Goal: Task Accomplishment & Management: Manage account settings

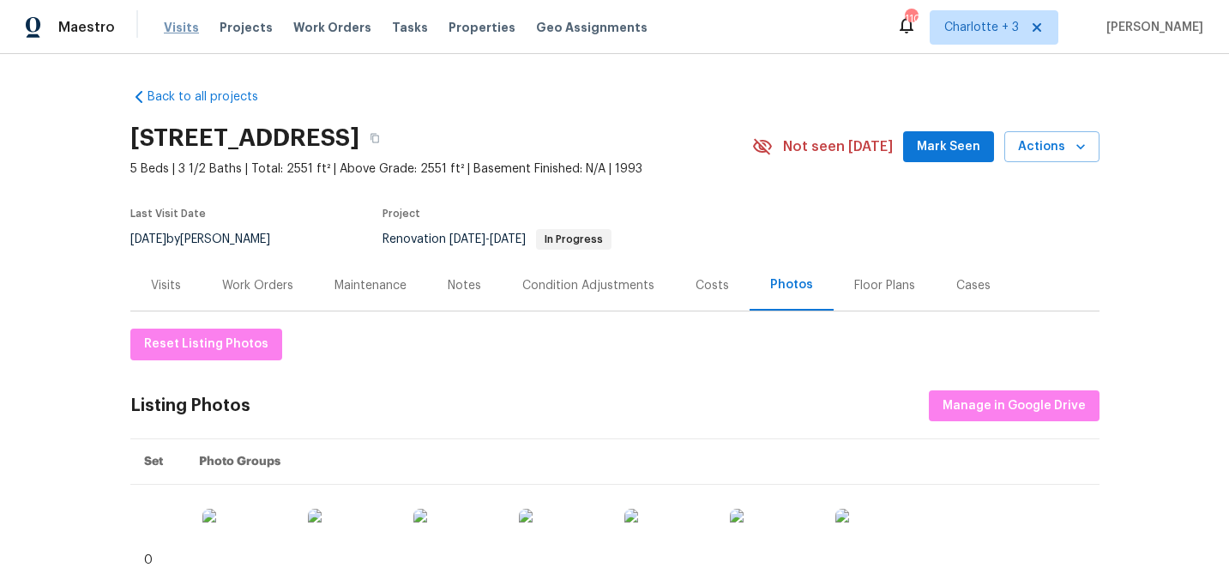
scroll to position [44, 0]
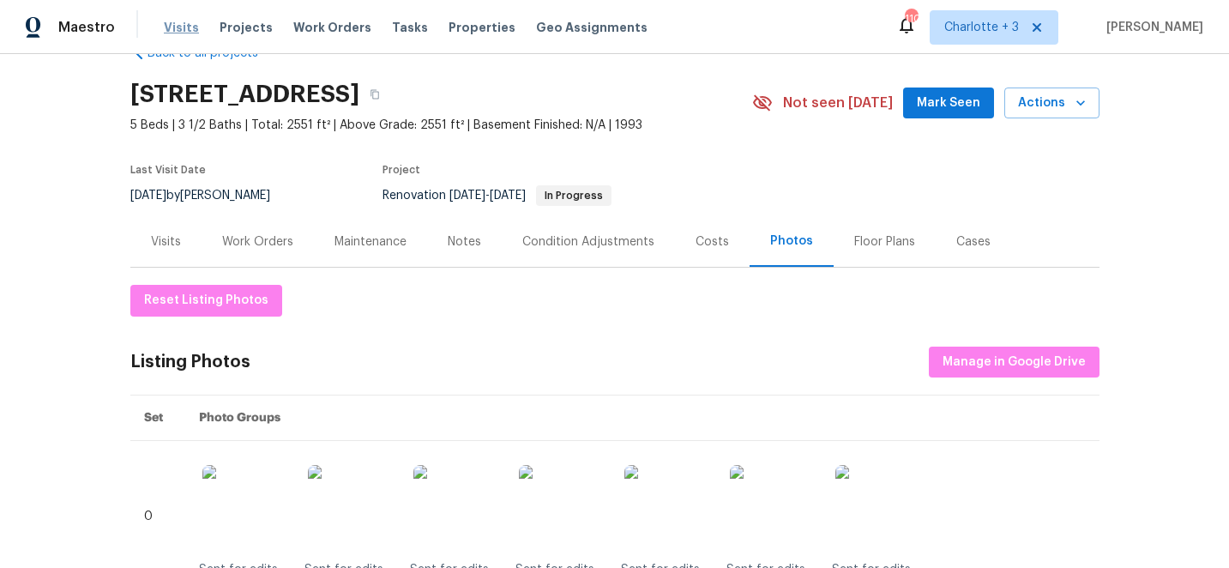
click at [178, 30] on span "Visits" at bounding box center [181, 27] width 35 height 17
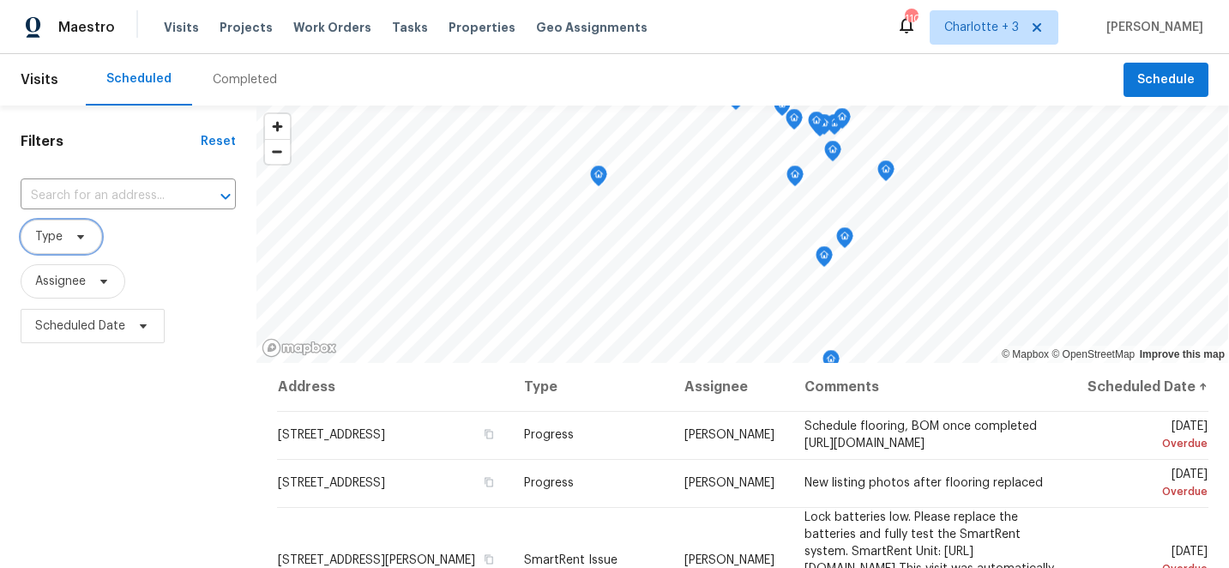
click at [56, 239] on span "Type" at bounding box center [48, 236] width 27 height 17
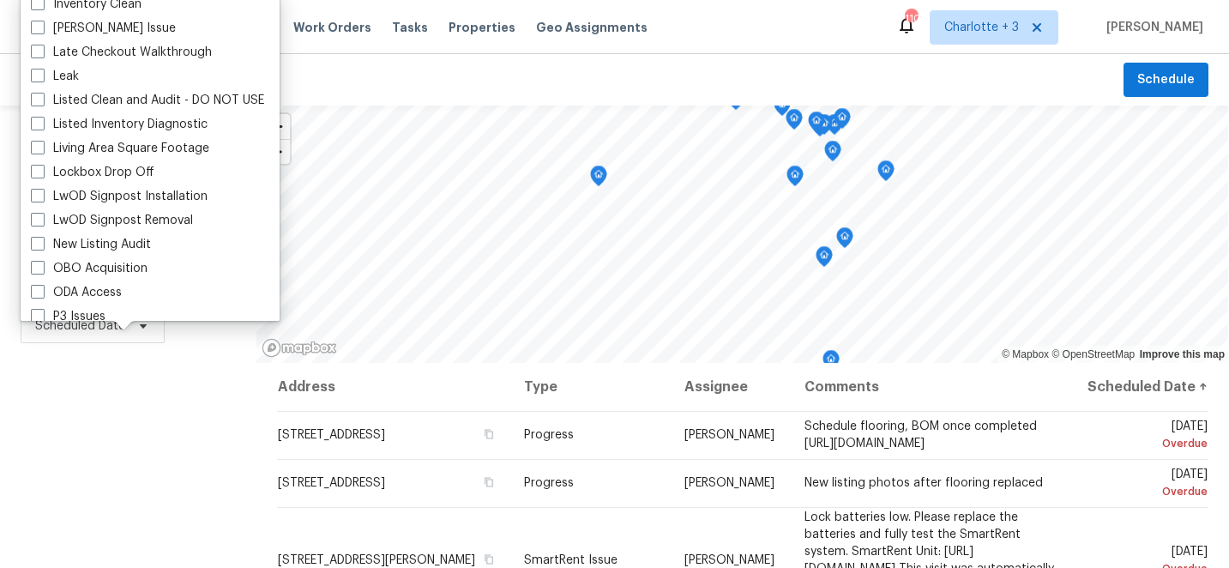
scroll to position [835, 0]
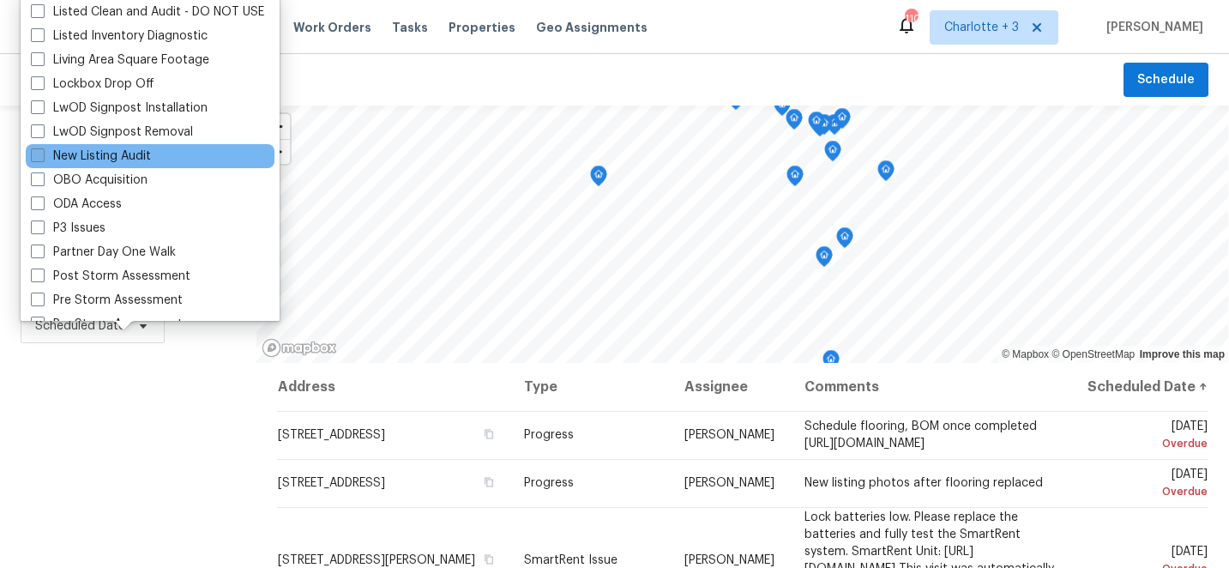
click at [129, 150] on label "New Listing Audit" at bounding box center [91, 156] width 120 height 17
click at [42, 150] on input "New Listing Audit" at bounding box center [36, 153] width 11 height 11
checkbox input "true"
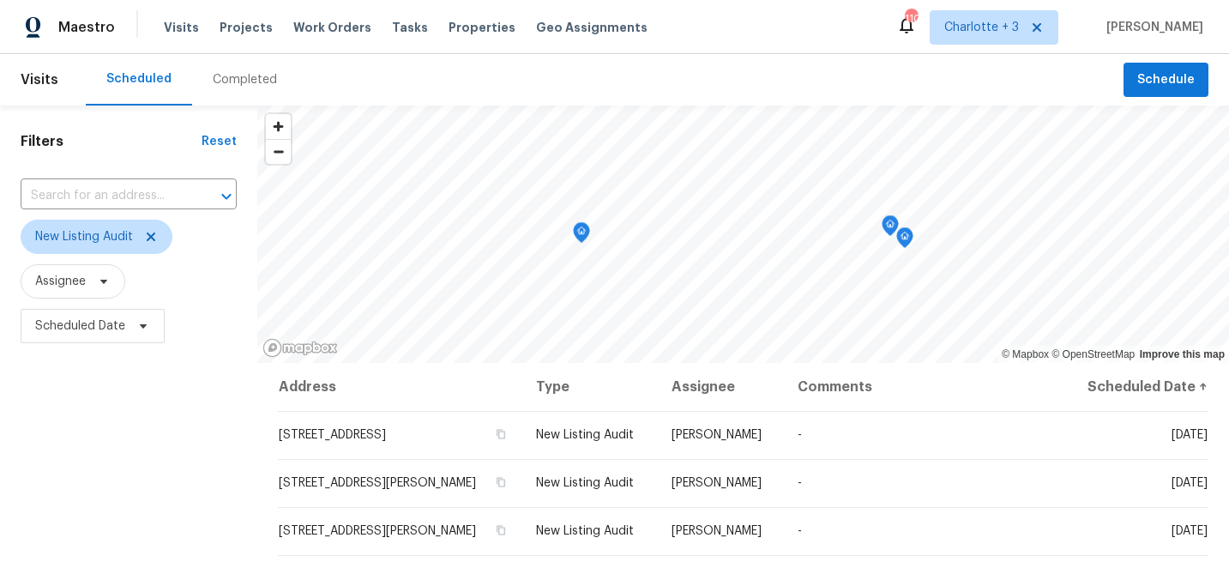
click at [160, 389] on div "Filters Reset ​ New Listing Audit Assignee Scheduled Date" at bounding box center [128, 461] width 257 height 712
click at [235, 75] on div "Completed" at bounding box center [245, 79] width 64 height 17
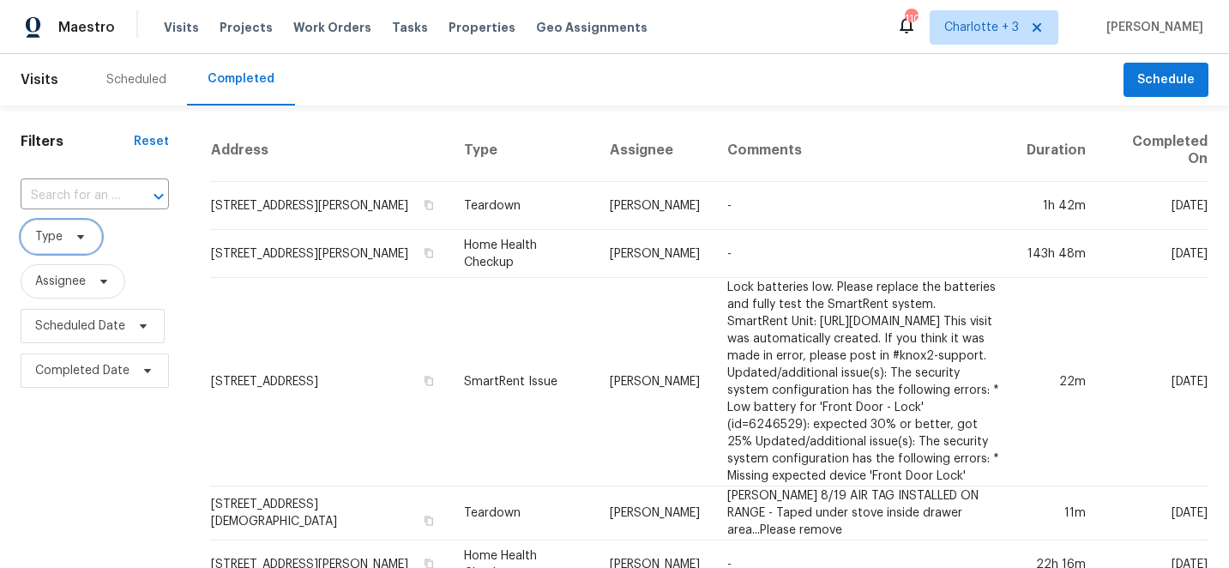
click at [65, 240] on span "Type" at bounding box center [61, 237] width 81 height 34
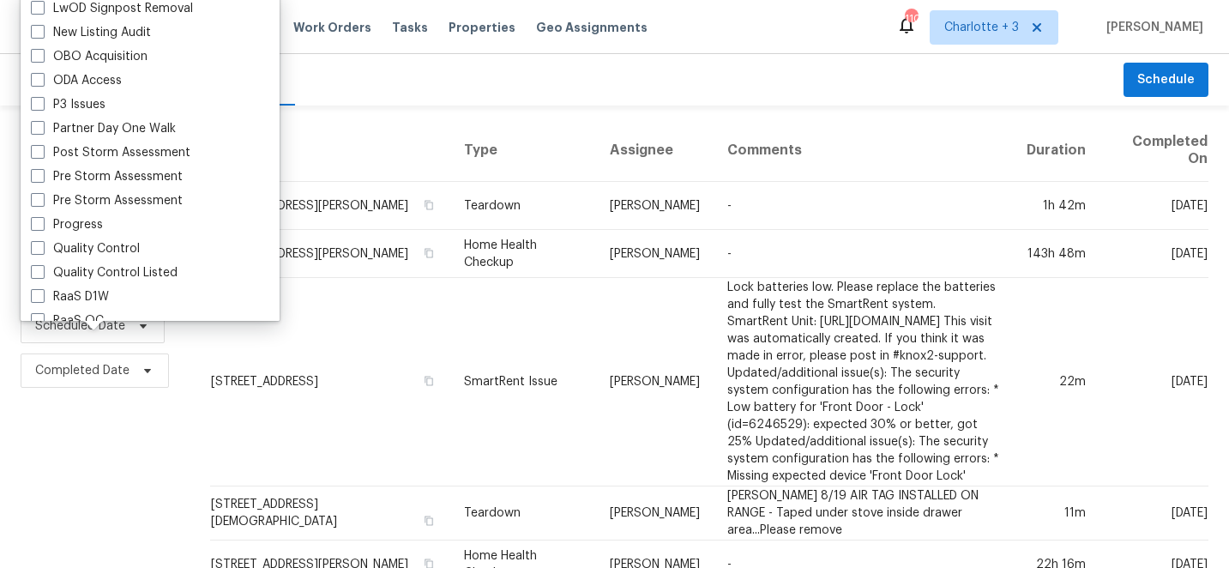
scroll to position [942, 0]
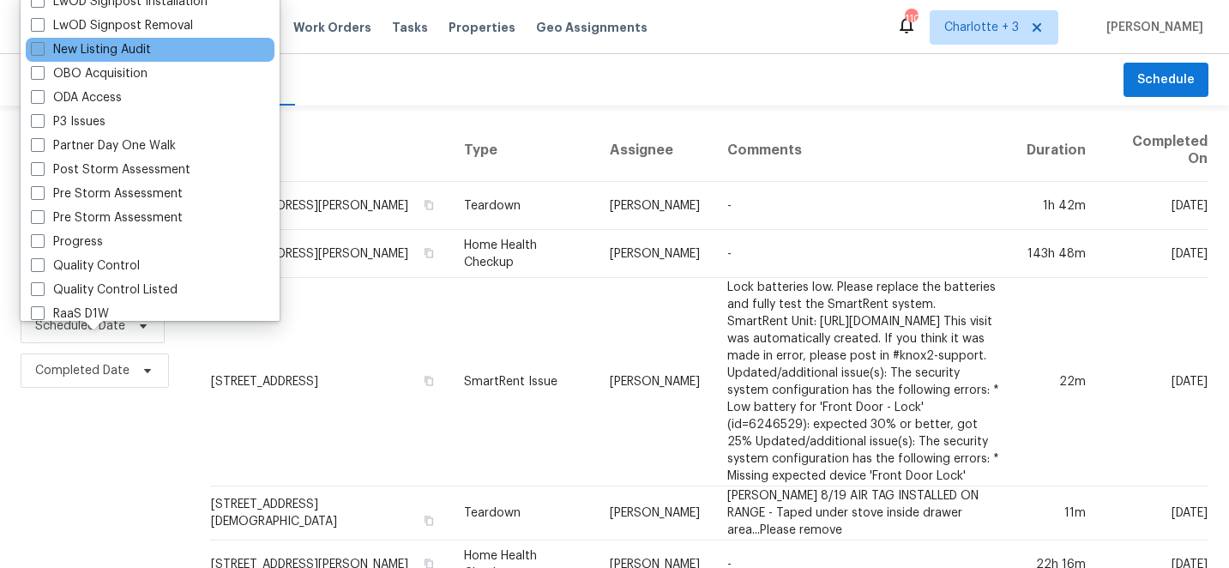
click at [117, 50] on label "New Listing Audit" at bounding box center [91, 49] width 120 height 17
click at [42, 50] on input "New Listing Audit" at bounding box center [36, 46] width 11 height 11
checkbox input "true"
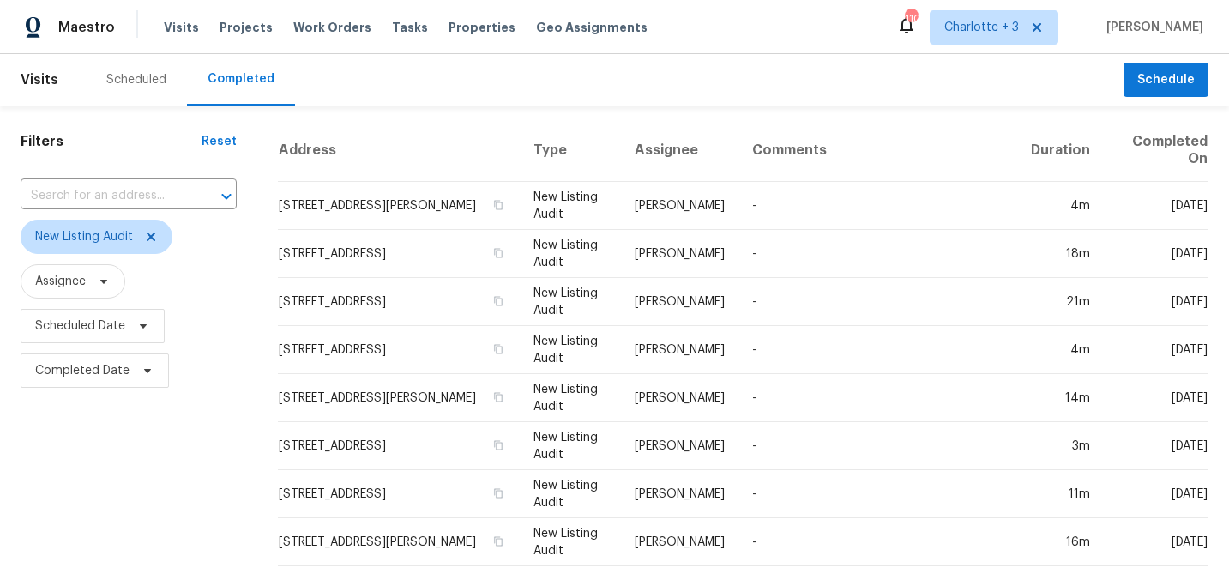
click at [152, 236] on icon at bounding box center [151, 236] width 9 height 9
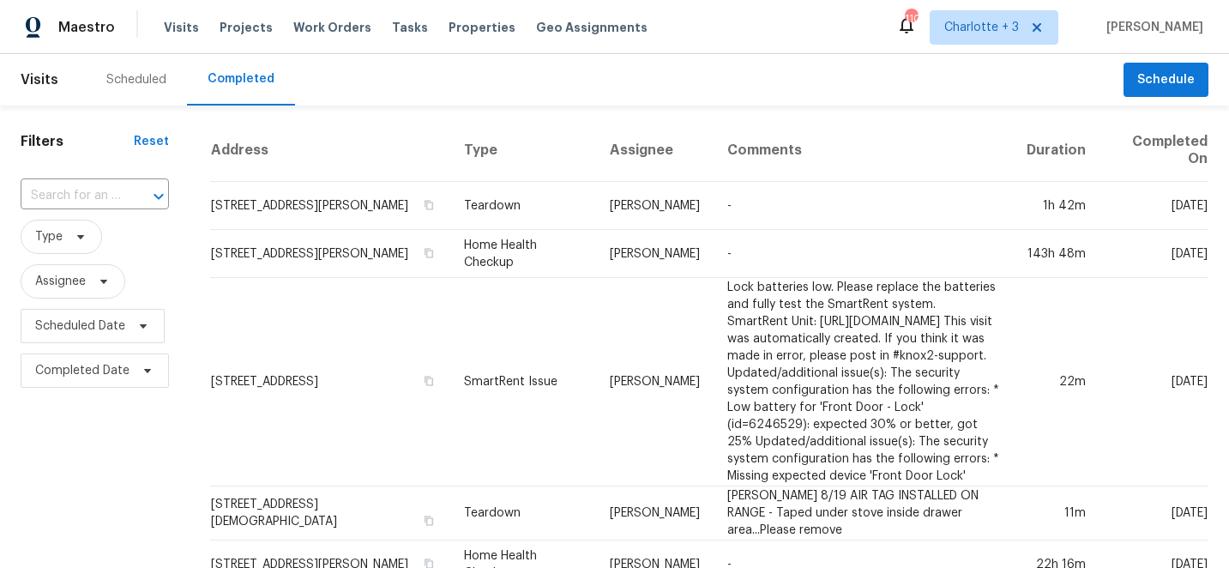
click at [142, 75] on div "Scheduled" at bounding box center [136, 79] width 60 height 17
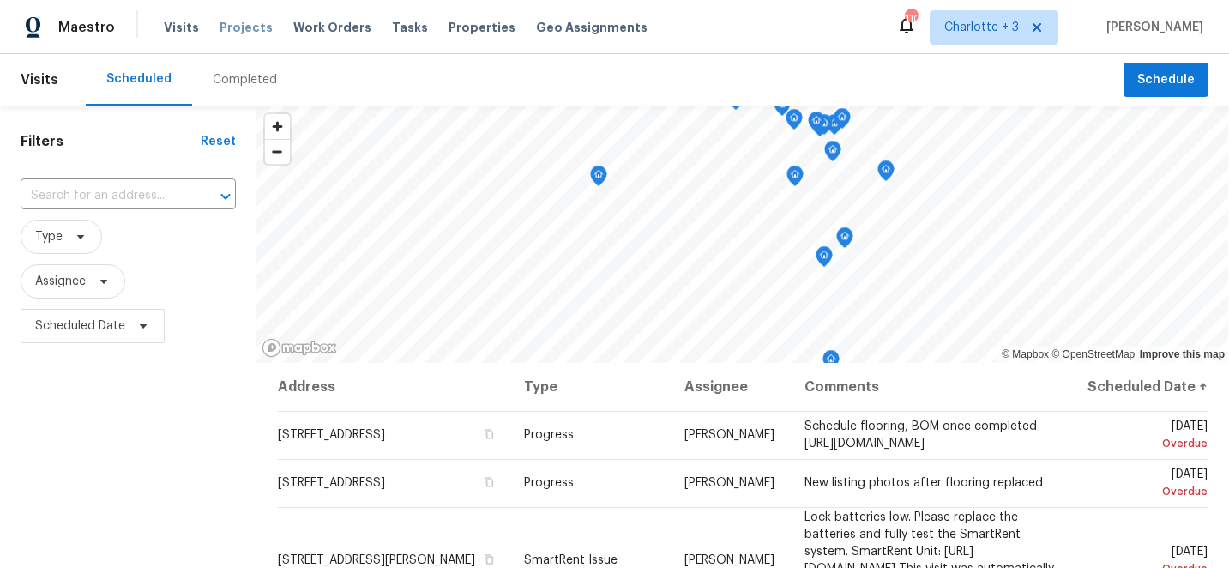
click at [238, 23] on span "Projects" at bounding box center [246, 27] width 53 height 17
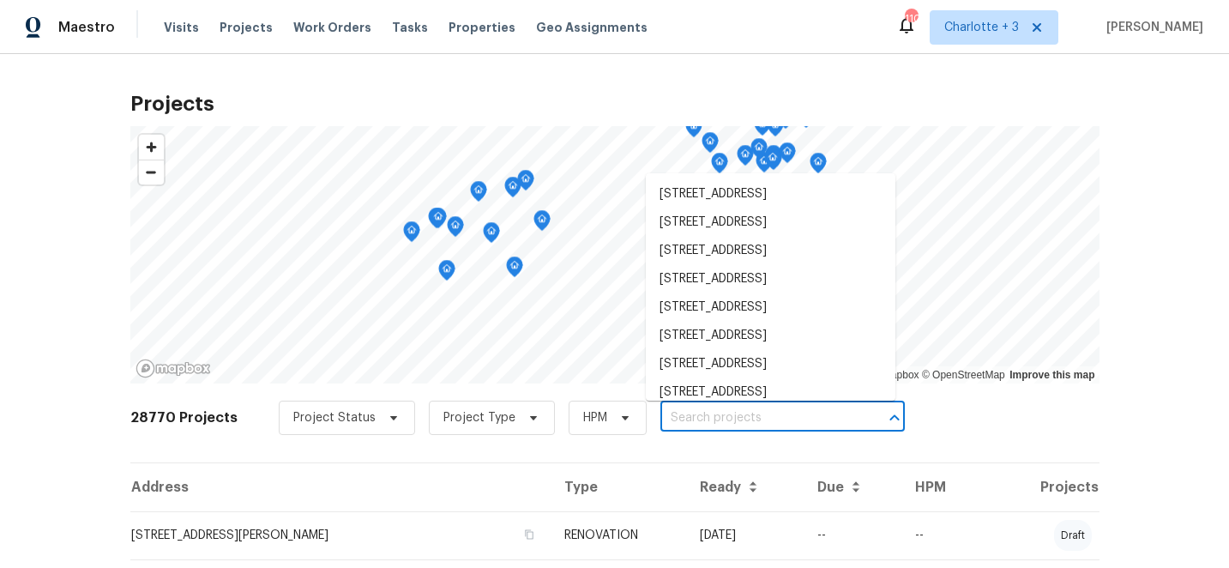
click at [719, 419] on input "text" at bounding box center [758, 418] width 196 height 27
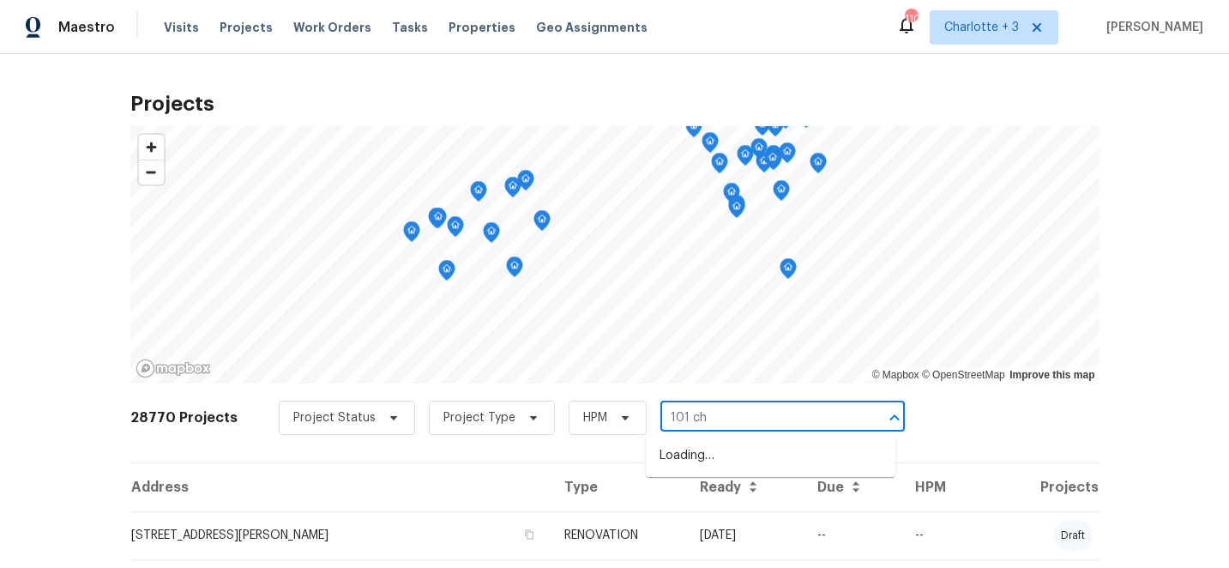
type input "101 chi"
click at [726, 462] on li "[STREET_ADDRESS]" at bounding box center [771, 456] width 250 height 28
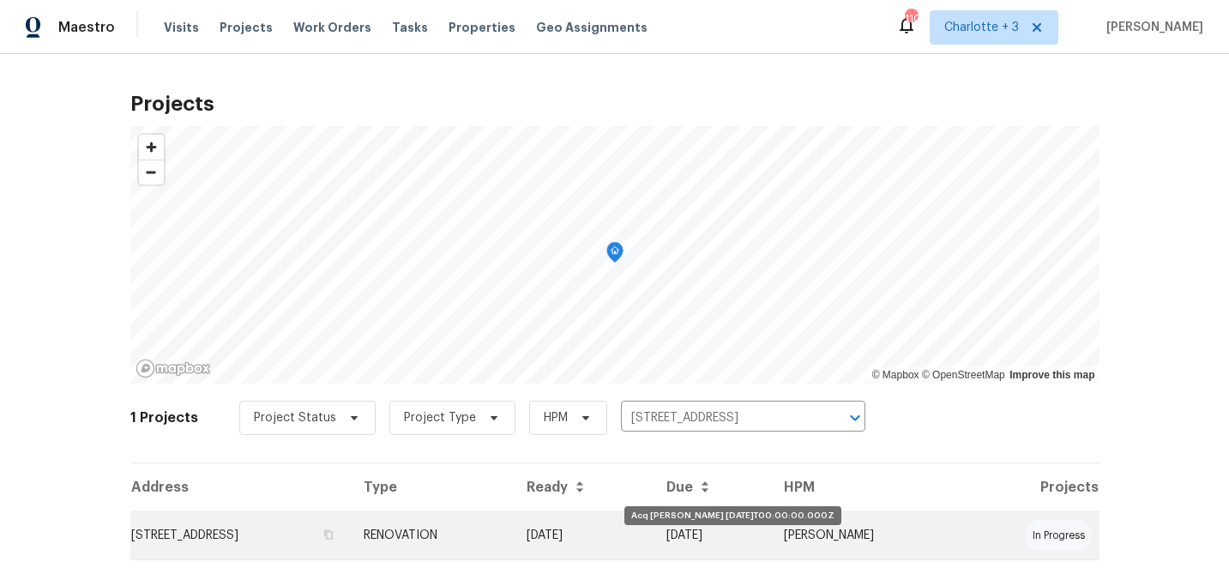
click at [654, 522] on td "[DATE]" at bounding box center [583, 535] width 141 height 48
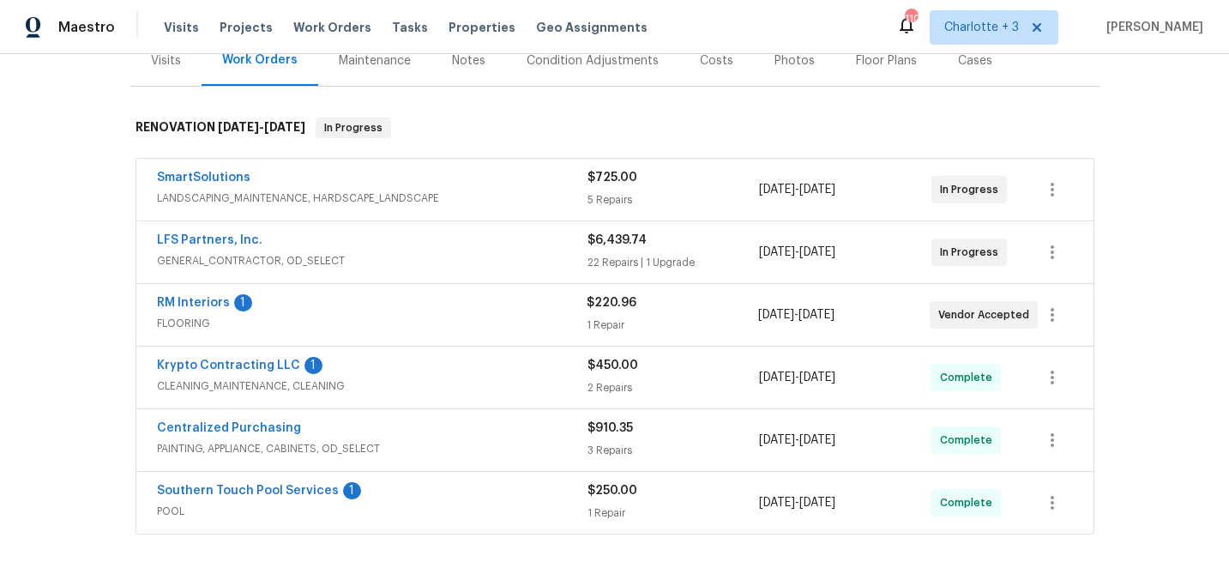
scroll to position [322, 0]
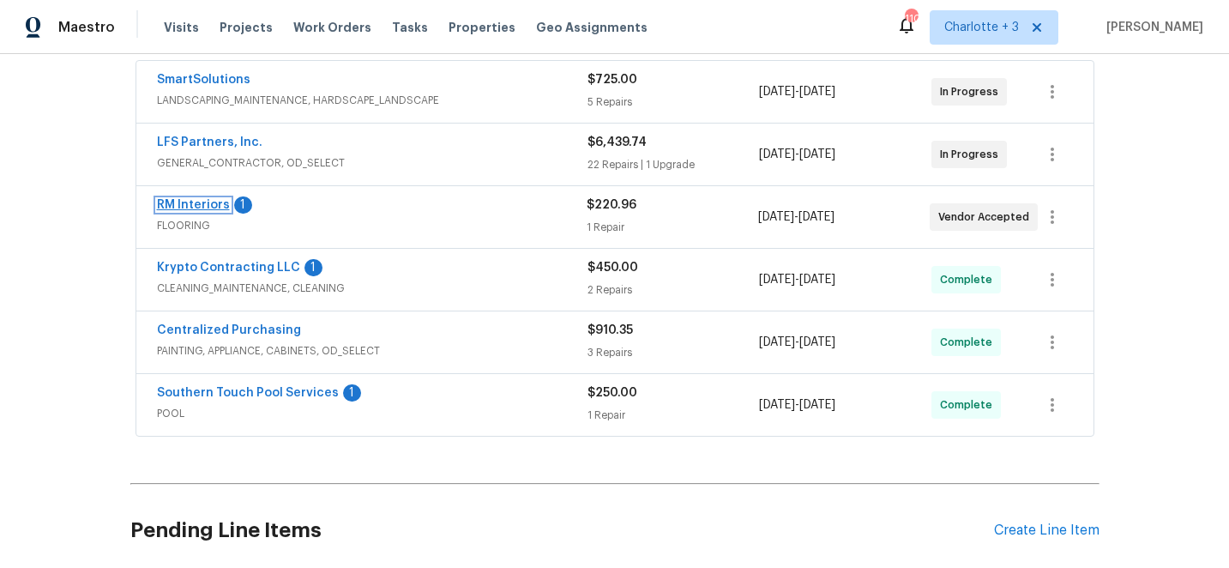
click at [196, 199] on link "RM Interiors" at bounding box center [193, 205] width 73 height 12
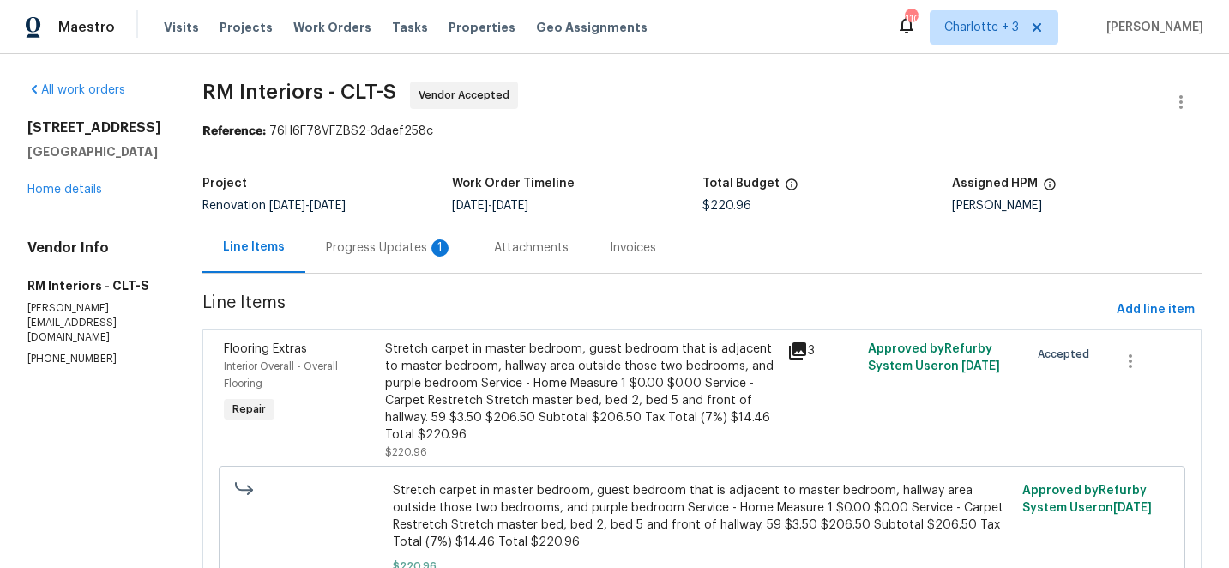
click at [346, 244] on div "Progress Updates 1" at bounding box center [389, 247] width 127 height 17
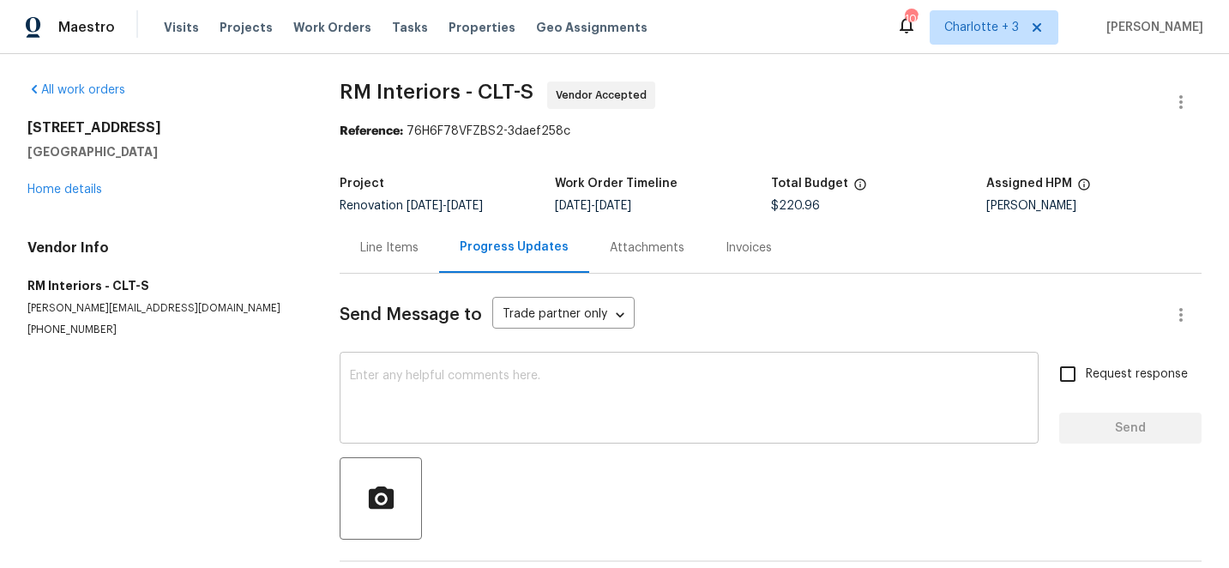
click at [489, 395] on textarea at bounding box center [689, 400] width 678 height 60
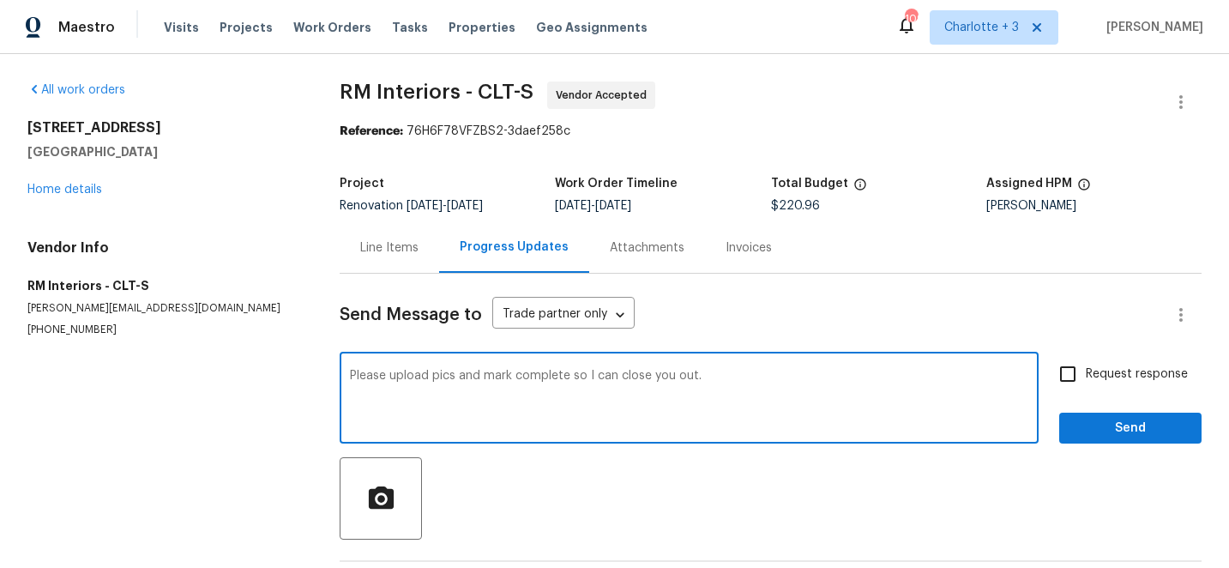
type textarea "Please upload pics and mark complete so I can close you out."
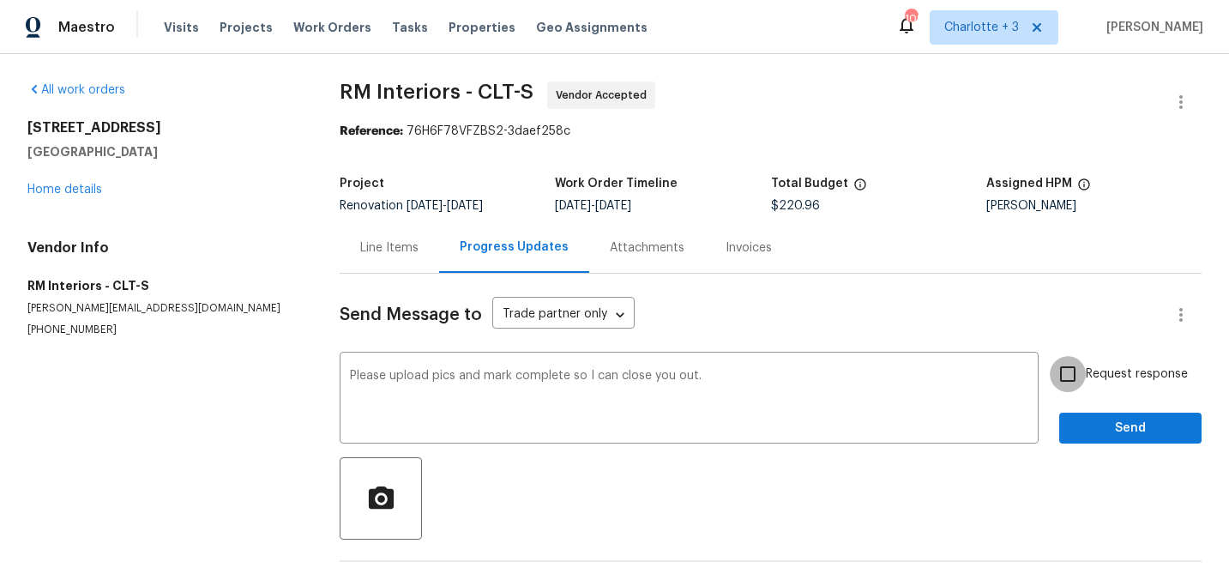
click at [1074, 379] on input "Request response" at bounding box center [1068, 374] width 36 height 36
checkbox input "true"
click at [1105, 420] on span "Send" at bounding box center [1130, 428] width 115 height 21
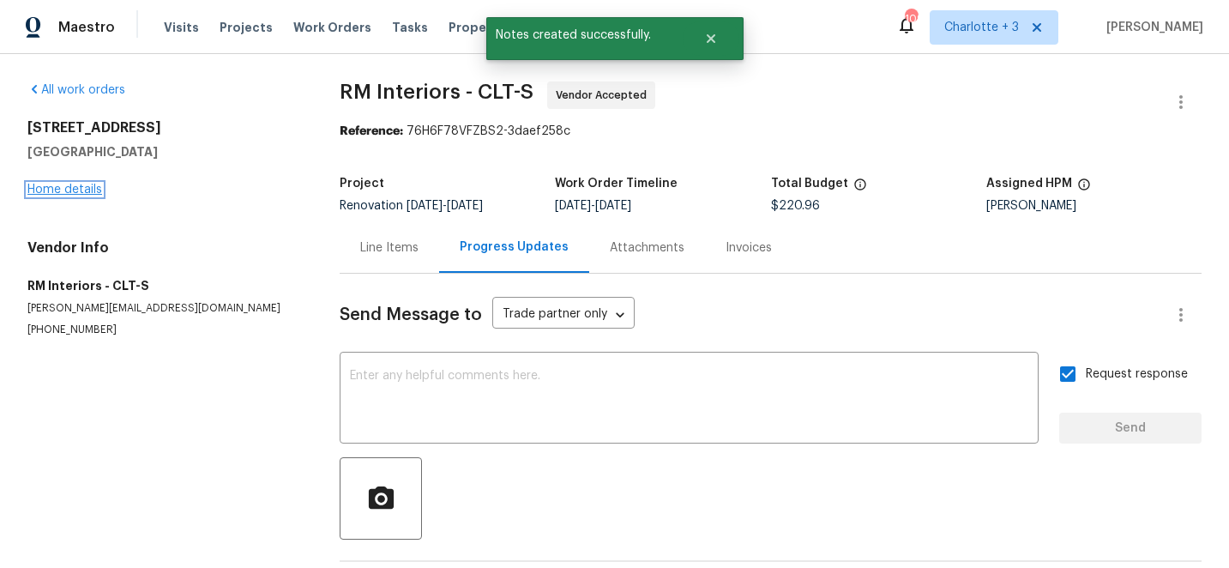
click at [74, 189] on link "Home details" at bounding box center [64, 190] width 75 height 12
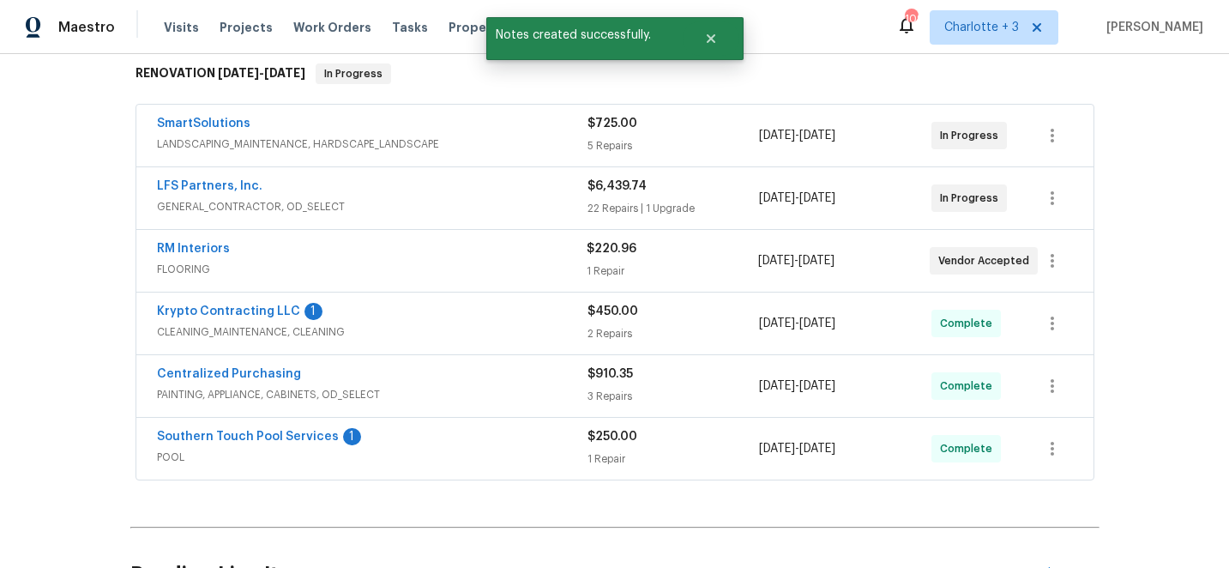
scroll to position [284, 0]
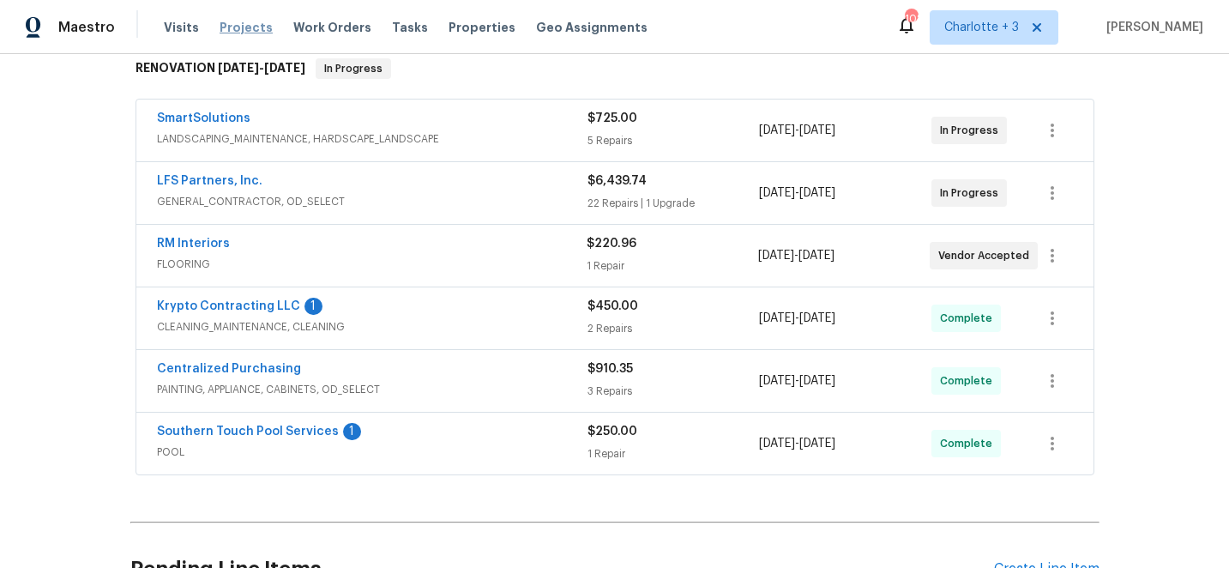
click at [237, 29] on span "Projects" at bounding box center [246, 27] width 53 height 17
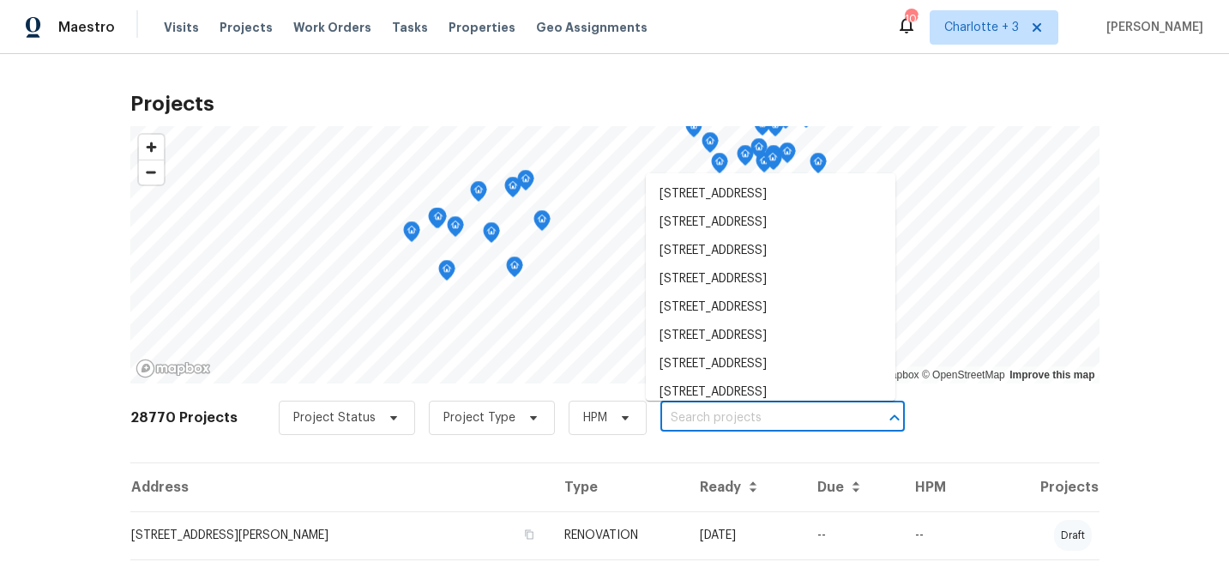
click at [684, 416] on input "text" at bounding box center [758, 418] width 196 height 27
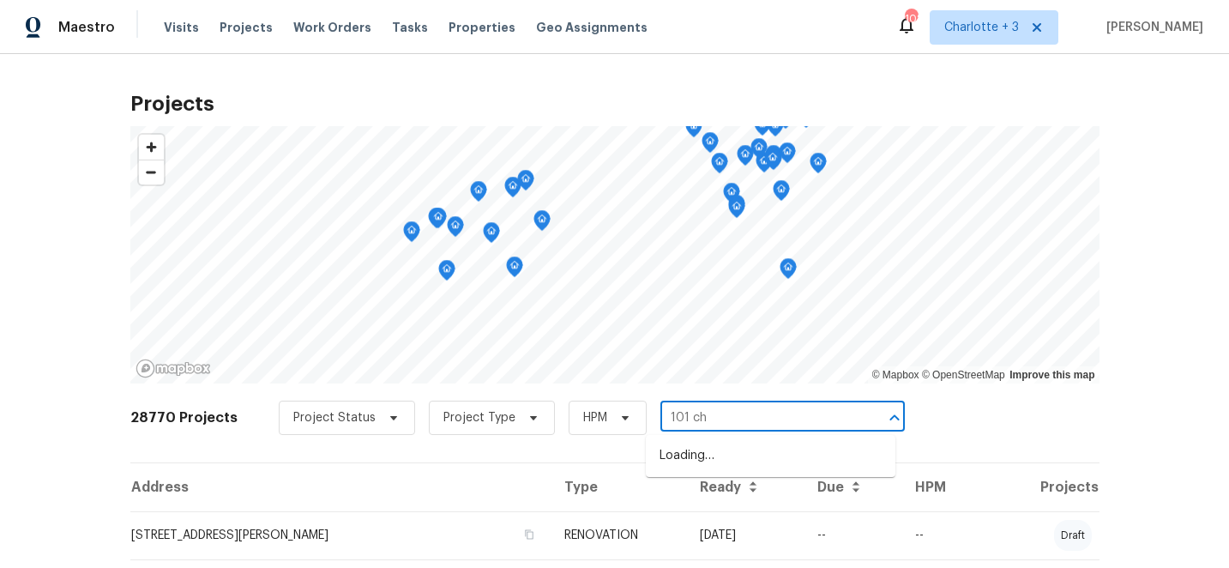
type input "101 chi"
click at [692, 477] on ul "[STREET_ADDRESS]" at bounding box center [771, 456] width 250 height 42
click at [743, 462] on li "[STREET_ADDRESS]" at bounding box center [771, 456] width 250 height 28
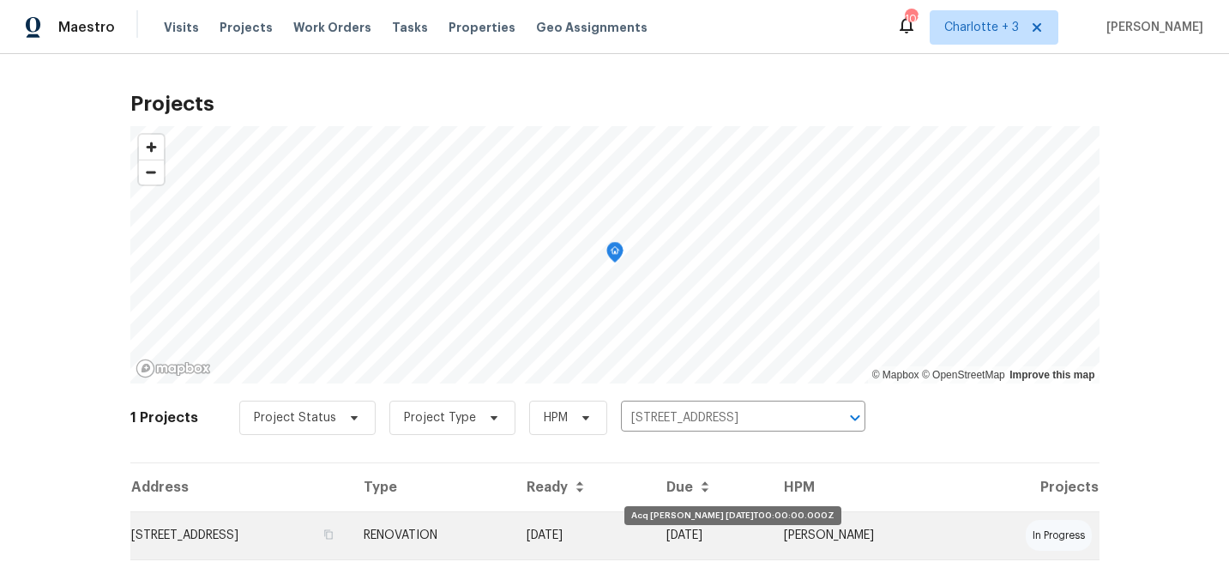
click at [654, 533] on td "[DATE]" at bounding box center [583, 535] width 141 height 48
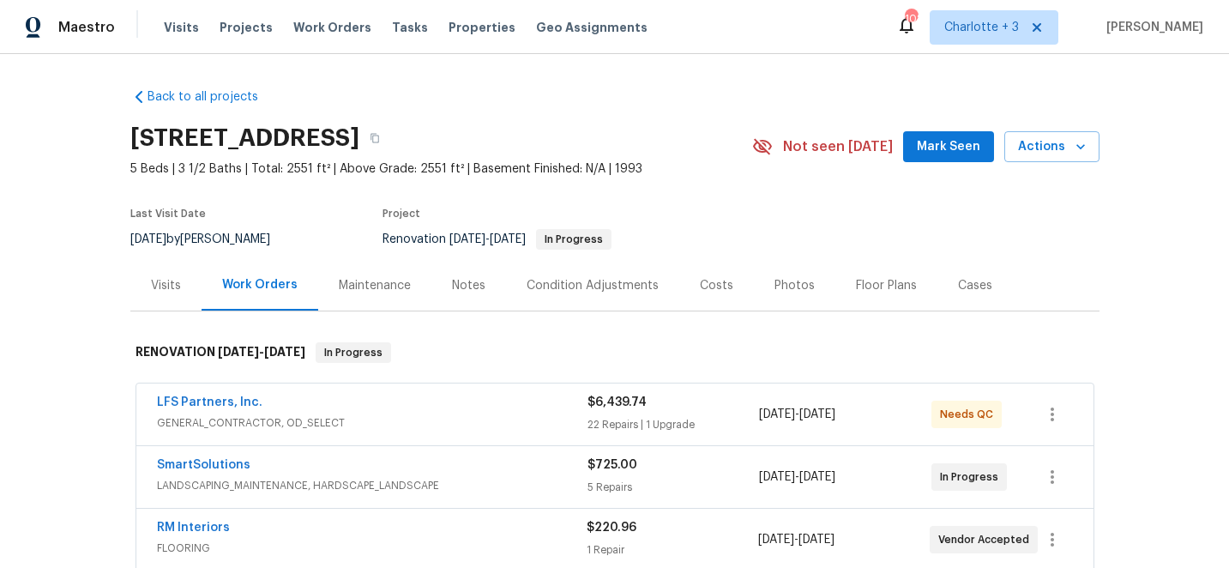
click at [794, 283] on div "Photos" at bounding box center [794, 285] width 40 height 17
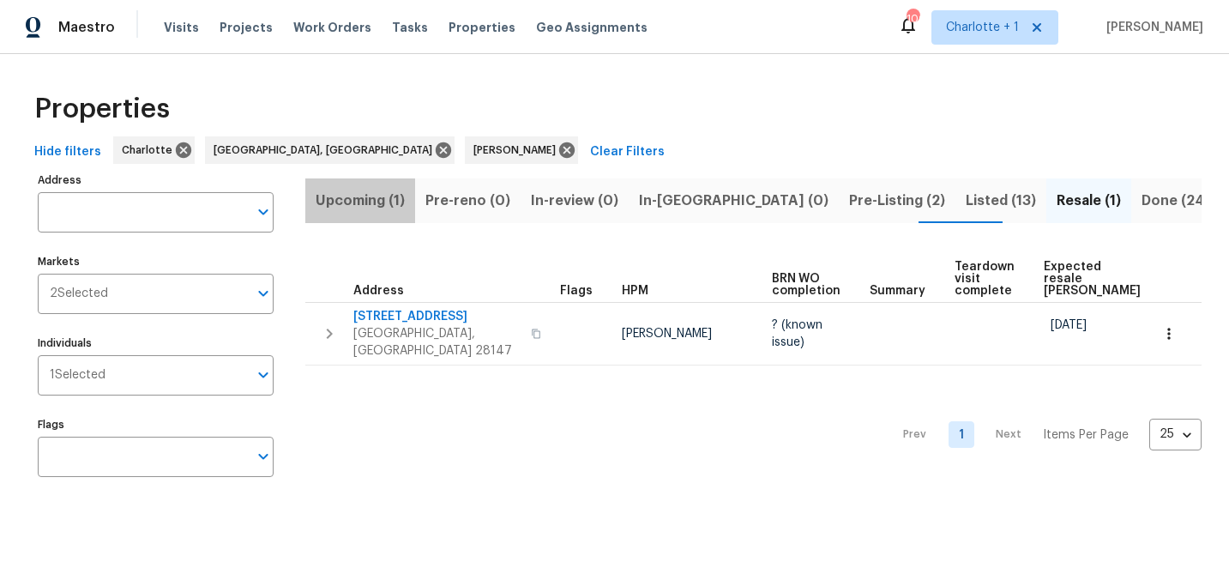
click at [342, 197] on span "Upcoming (1)" at bounding box center [360, 201] width 89 height 24
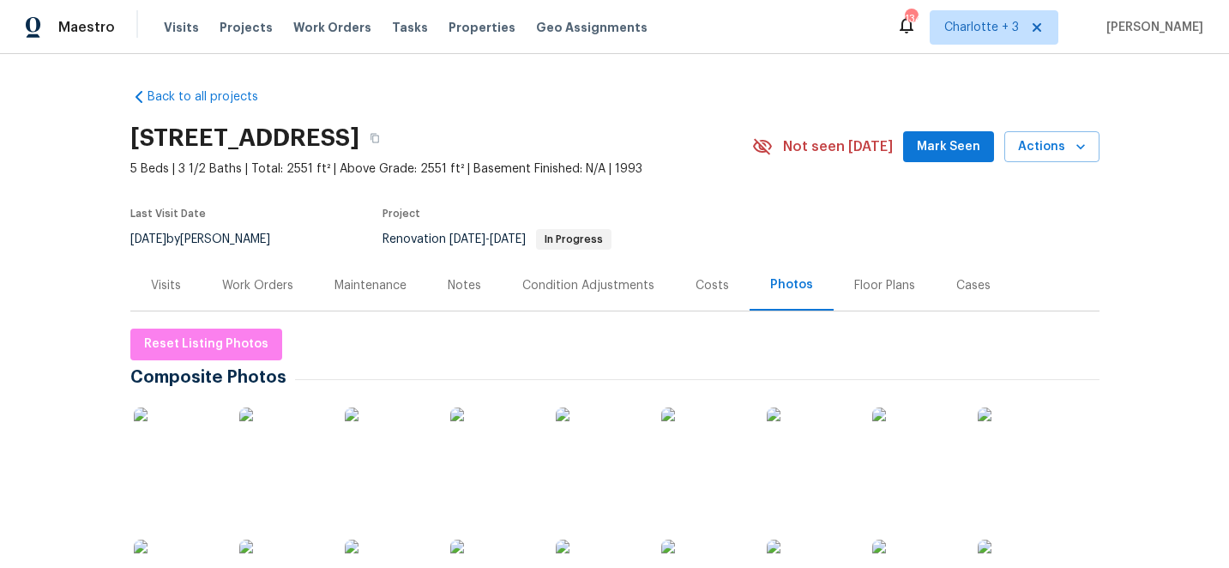
click at [179, 424] on img at bounding box center [177, 450] width 86 height 86
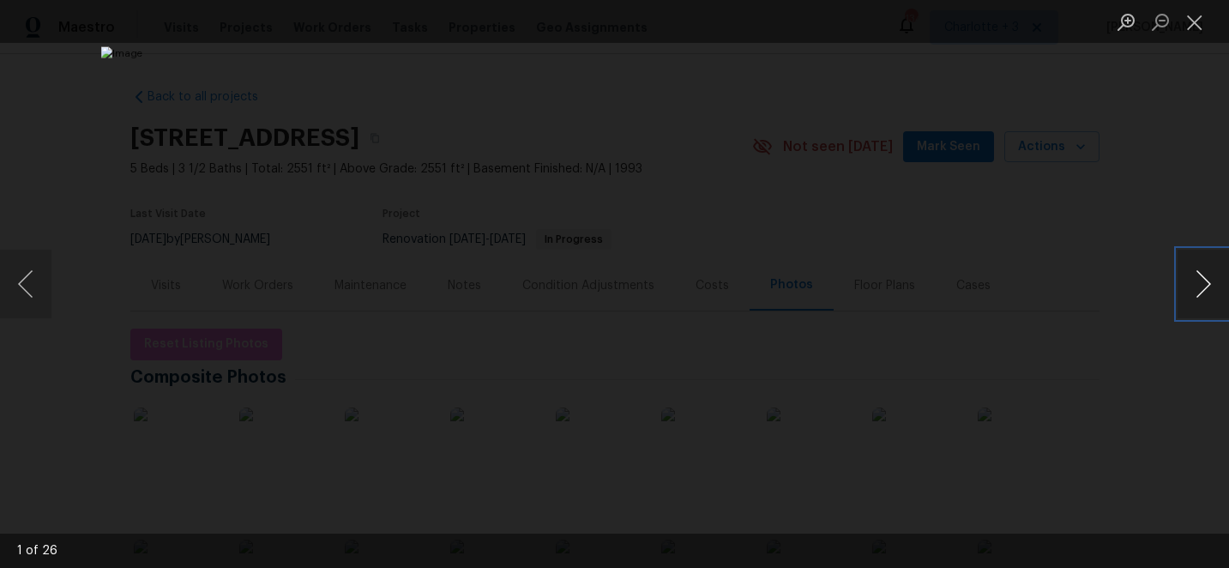
click at [1202, 284] on button "Next image" at bounding box center [1203, 284] width 51 height 69
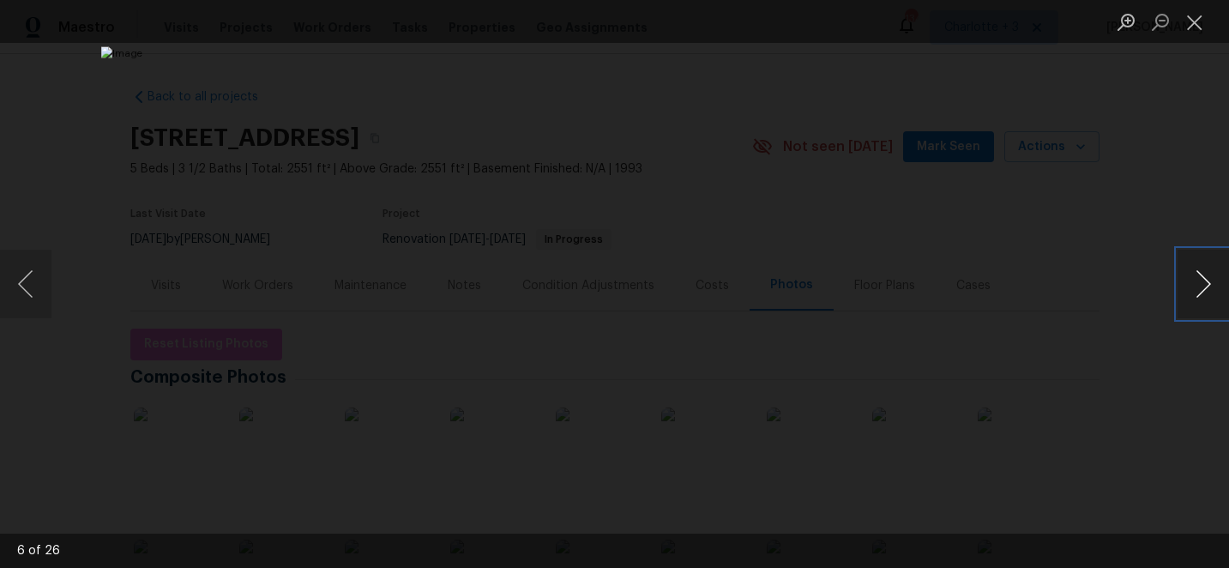
click at [1202, 284] on button "Next image" at bounding box center [1203, 284] width 51 height 69
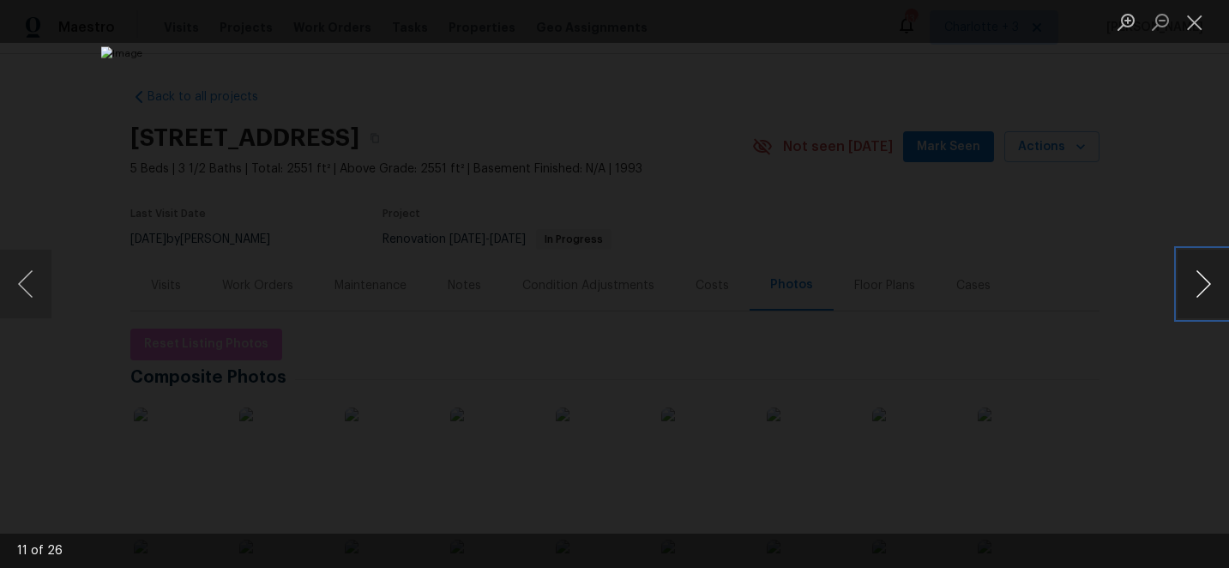
click at [1202, 284] on button "Next image" at bounding box center [1203, 284] width 51 height 69
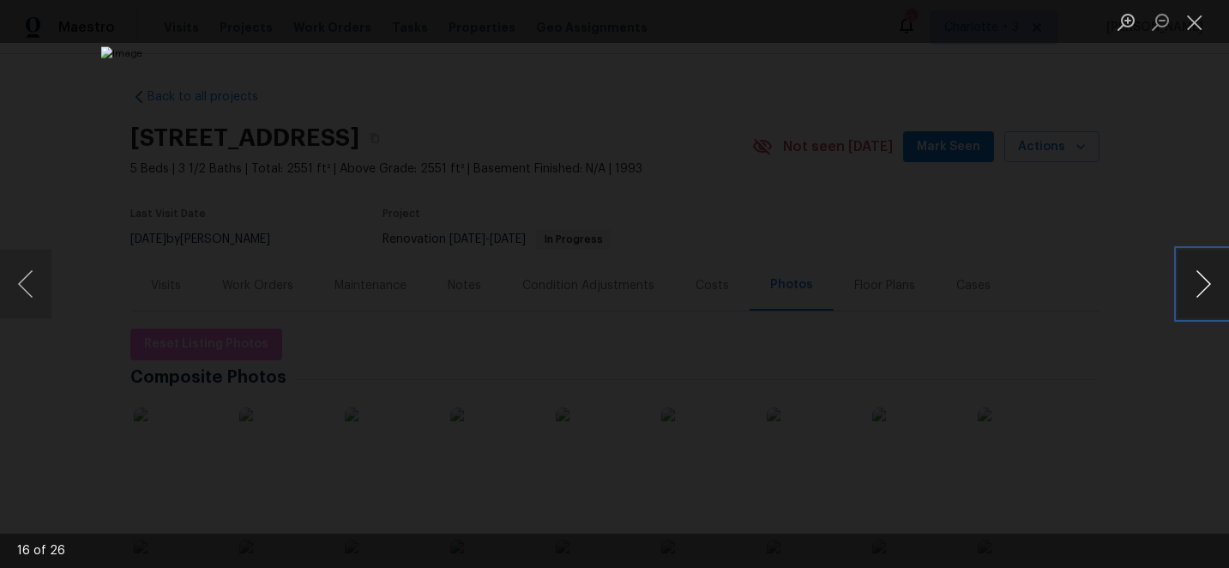
click at [1202, 284] on button "Next image" at bounding box center [1203, 284] width 51 height 69
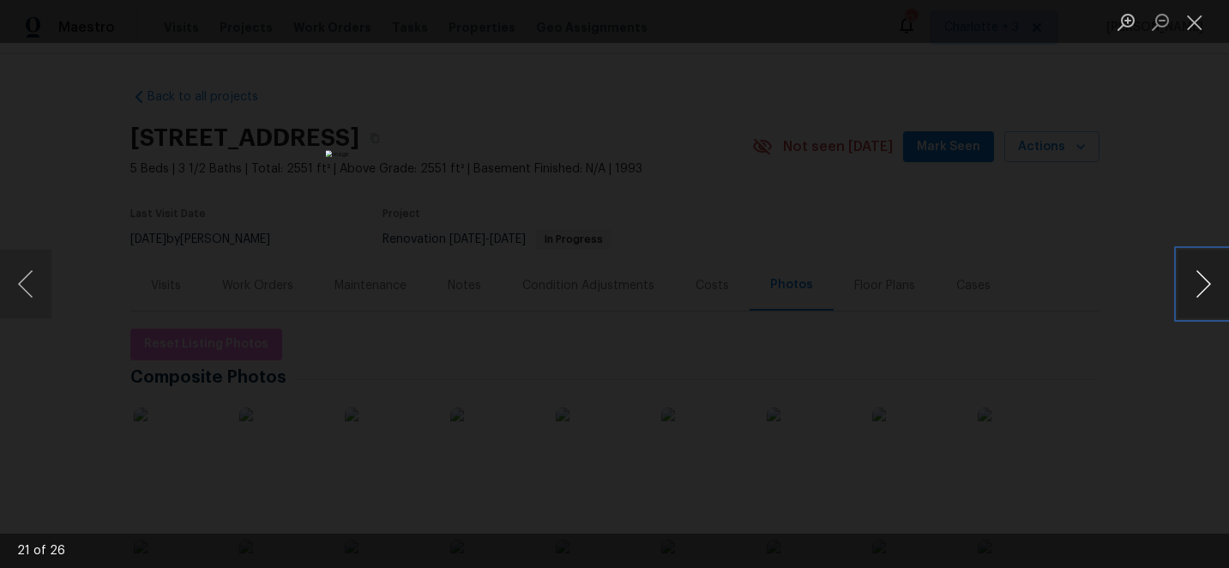
click at [1202, 284] on button "Next image" at bounding box center [1203, 284] width 51 height 69
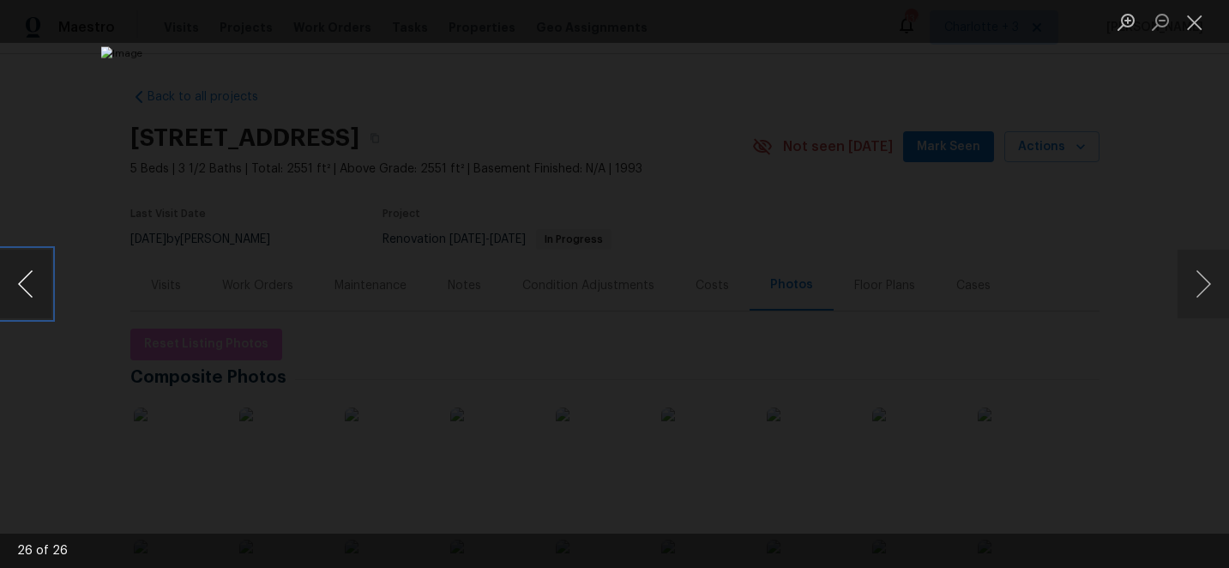
click at [26, 282] on button "Previous image" at bounding box center [25, 284] width 51 height 69
click at [1207, 288] on button "Next image" at bounding box center [1203, 284] width 51 height 69
click at [1198, 24] on button "Close lightbox" at bounding box center [1195, 22] width 34 height 30
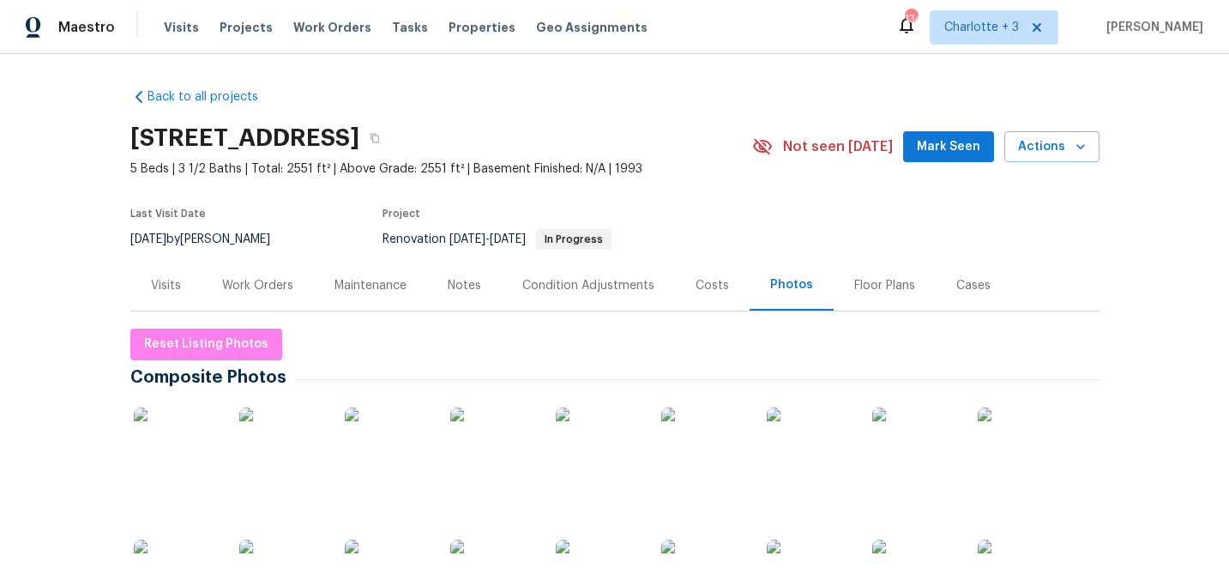
click at [708, 285] on div "Costs" at bounding box center [712, 285] width 33 height 17
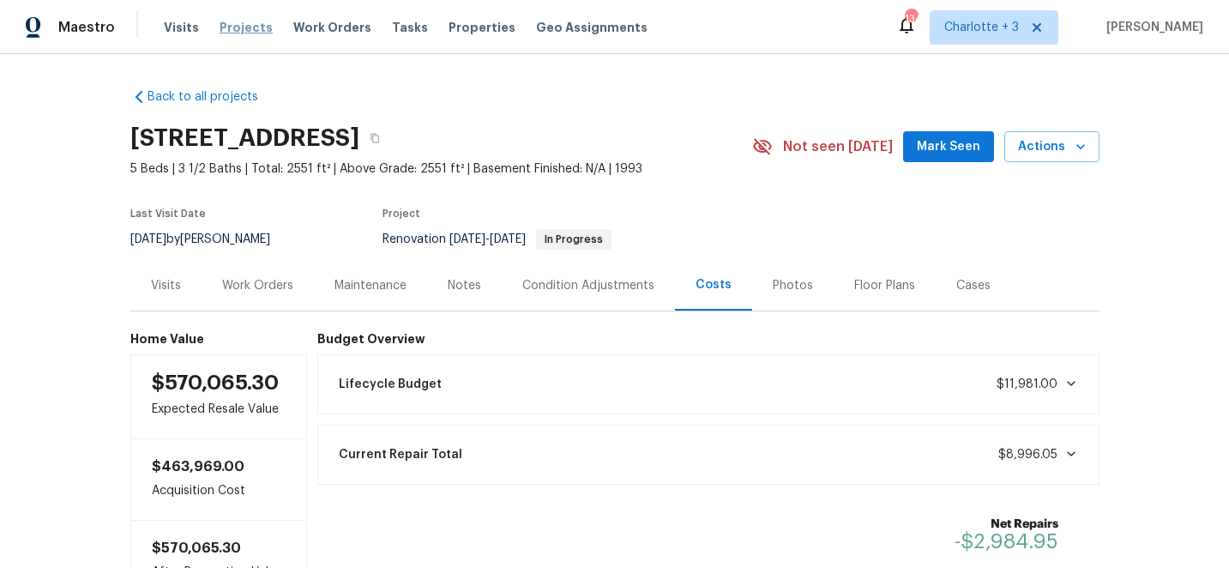
click at [241, 30] on span "Projects" at bounding box center [246, 27] width 53 height 17
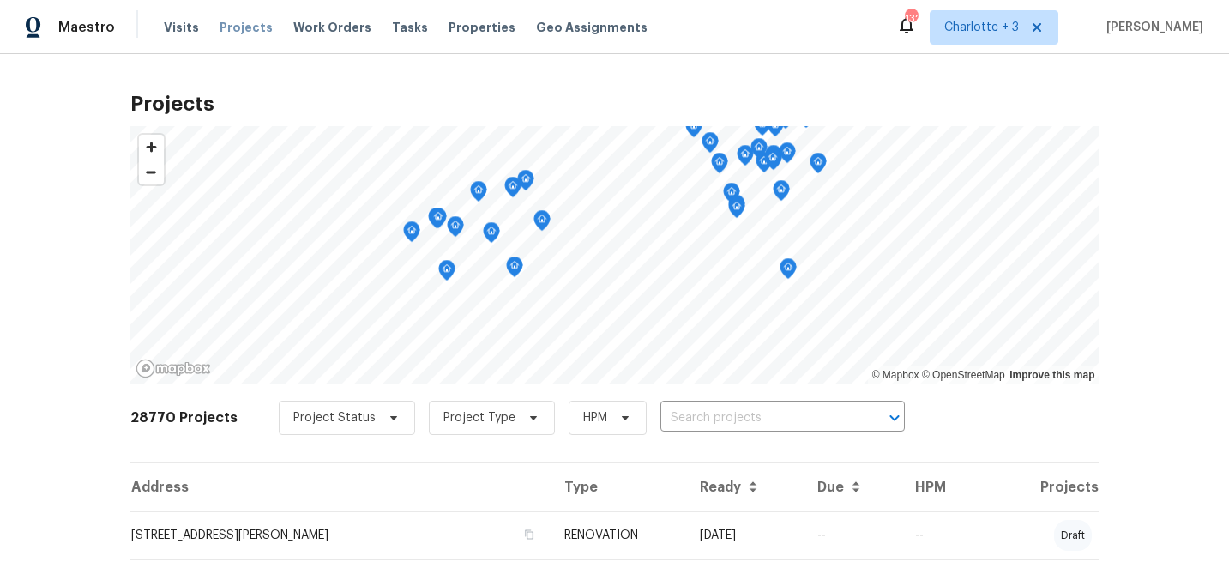
click at [244, 27] on span "Projects" at bounding box center [246, 27] width 53 height 17
click at [699, 423] on input "text" at bounding box center [758, 418] width 196 height 27
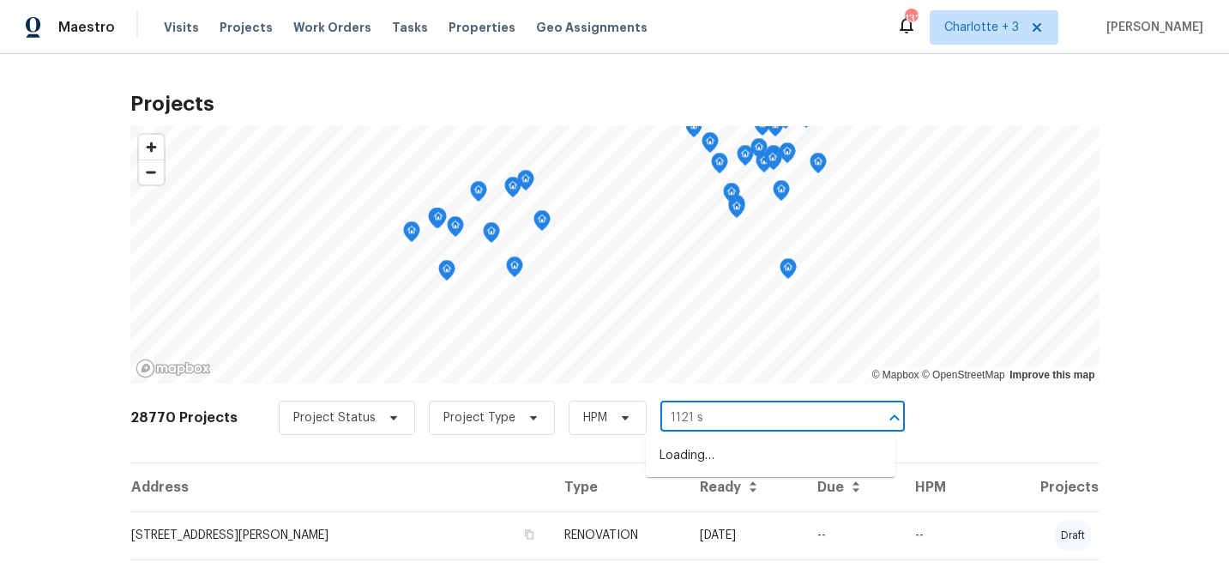
type input "1121 sw"
click at [745, 466] on li "1121 Swearngan Ridge Ct, Charlotte, NC 28216" at bounding box center [771, 456] width 250 height 28
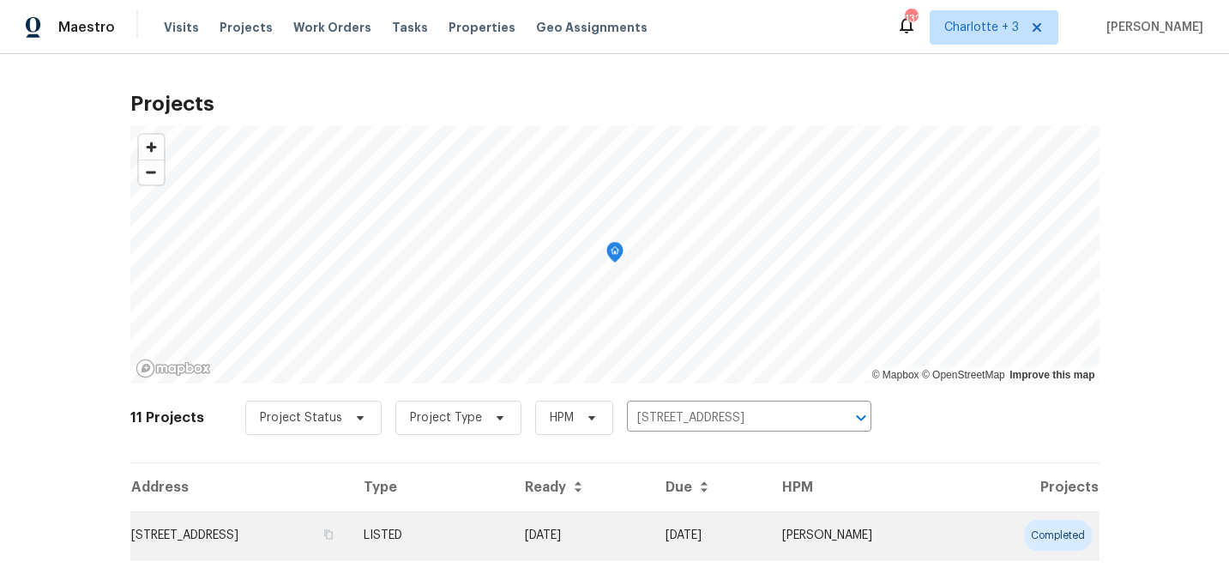
click at [651, 528] on td "07/28/25" at bounding box center [581, 535] width 140 height 48
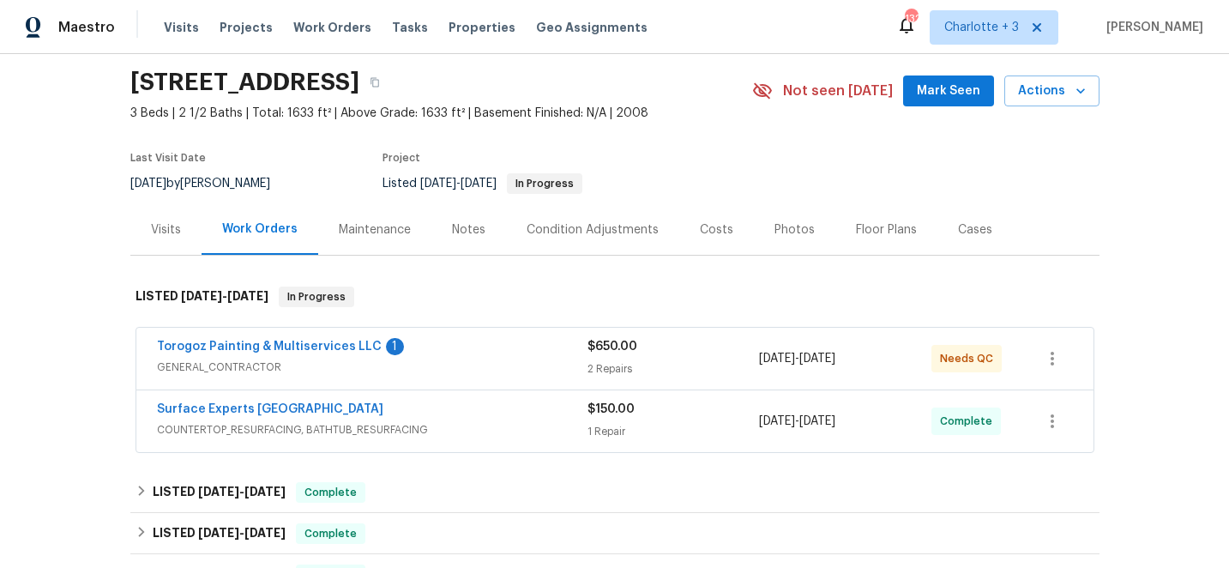
scroll to position [66, 0]
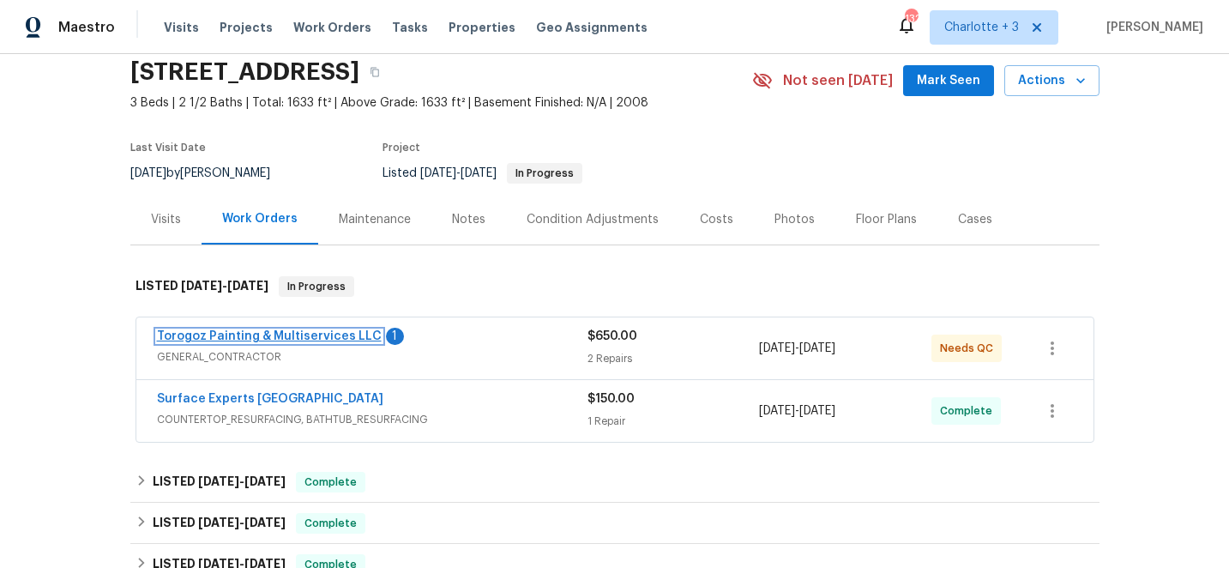
click at [220, 336] on link "Torogoz Painting & Multiservices LLC" at bounding box center [269, 336] width 225 height 12
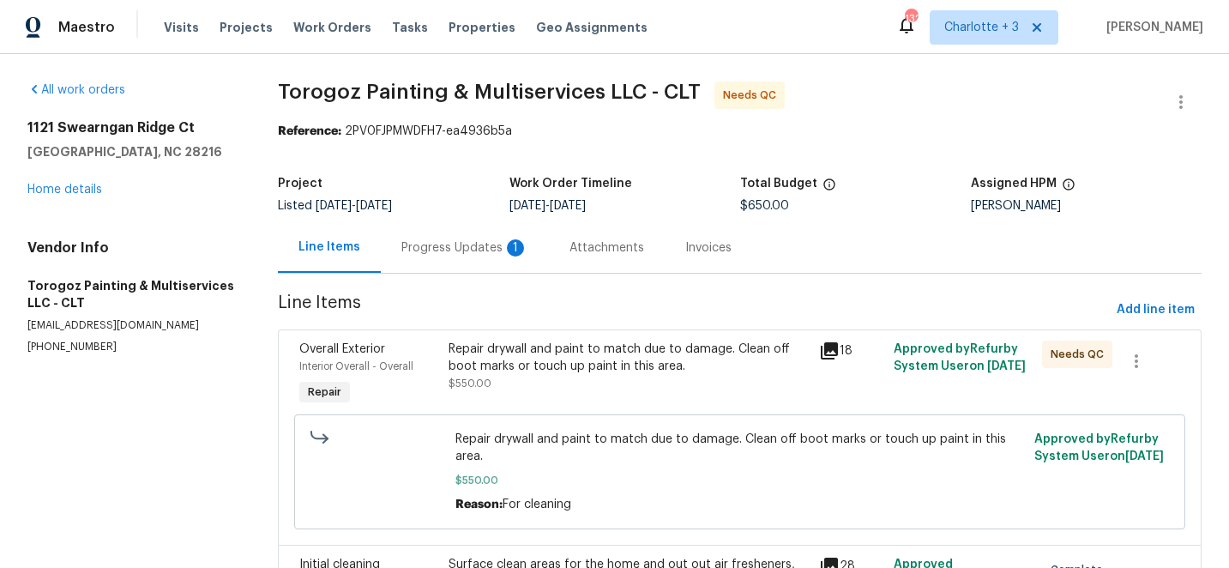
click at [509, 357] on div "Repair drywall and paint to match due to damage. Clean off boot marks or touch …" at bounding box center [629, 357] width 361 height 34
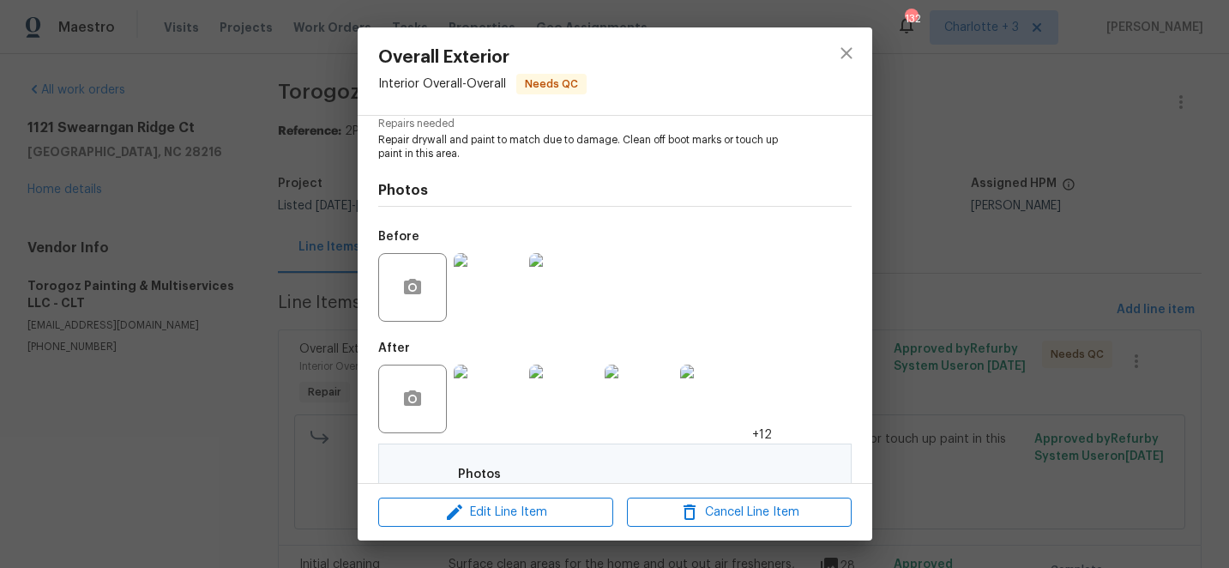
scroll to position [244, 0]
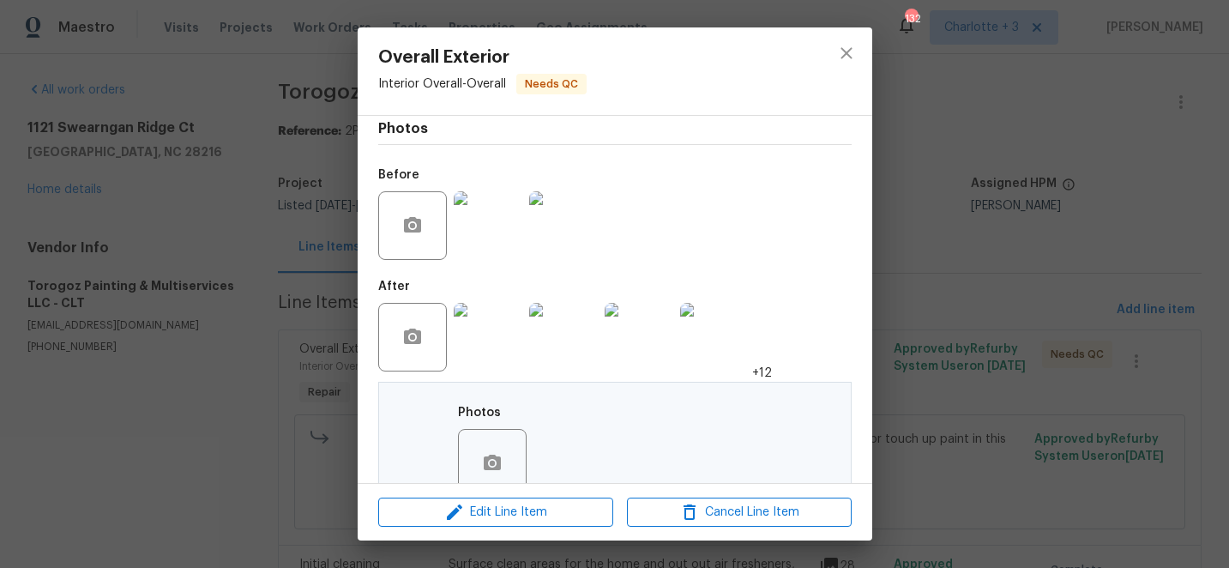
click at [485, 329] on img at bounding box center [488, 337] width 69 height 69
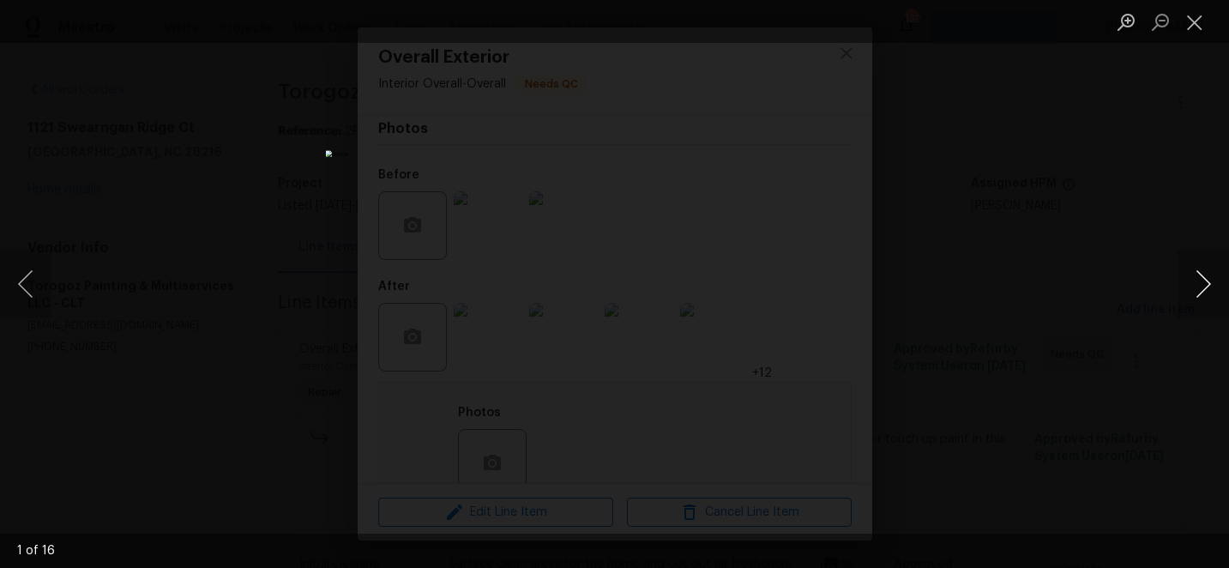
click at [1203, 287] on button "Next image" at bounding box center [1203, 284] width 51 height 69
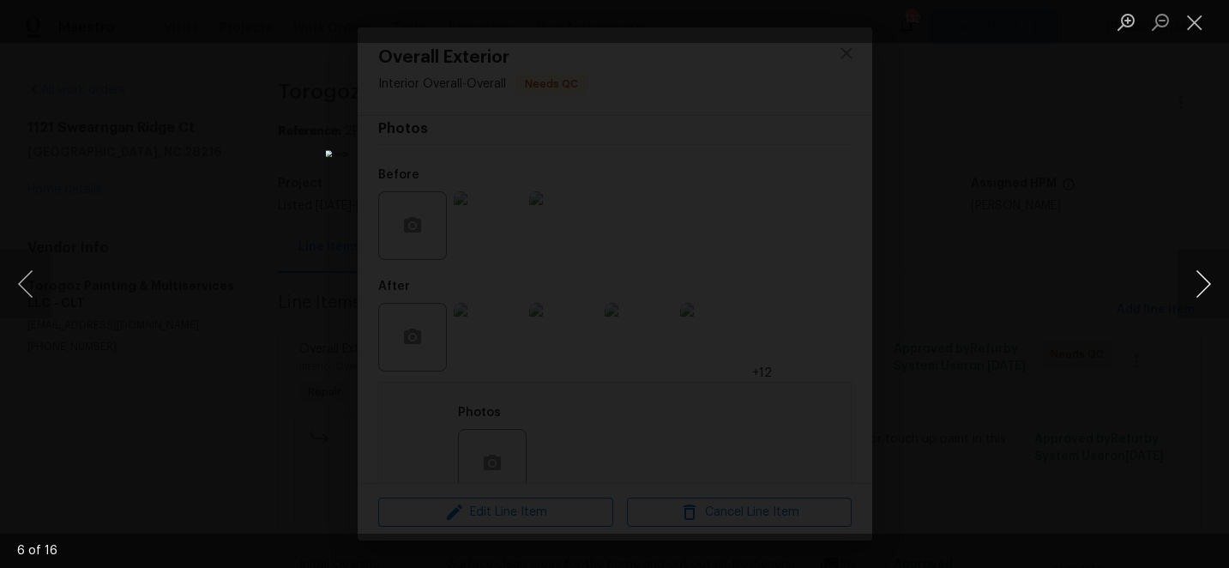
click at [1203, 287] on button "Next image" at bounding box center [1203, 284] width 51 height 69
click at [1205, 279] on button "Next image" at bounding box center [1203, 284] width 51 height 69
click at [1199, 26] on button "Close lightbox" at bounding box center [1195, 22] width 34 height 30
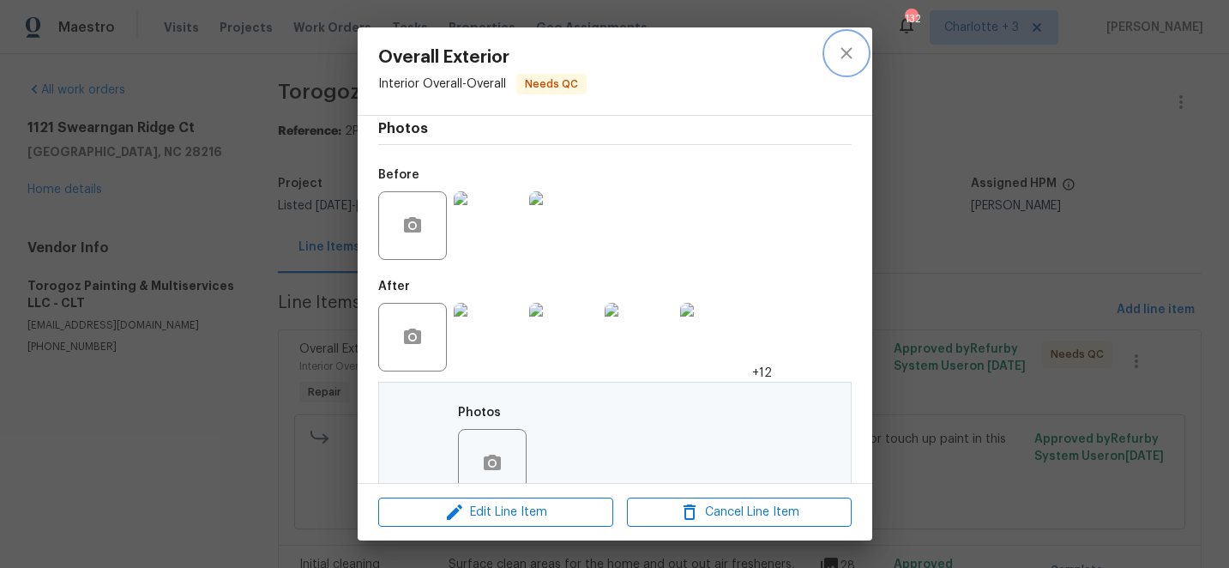
click at [847, 50] on icon "close" at bounding box center [846, 53] width 21 height 21
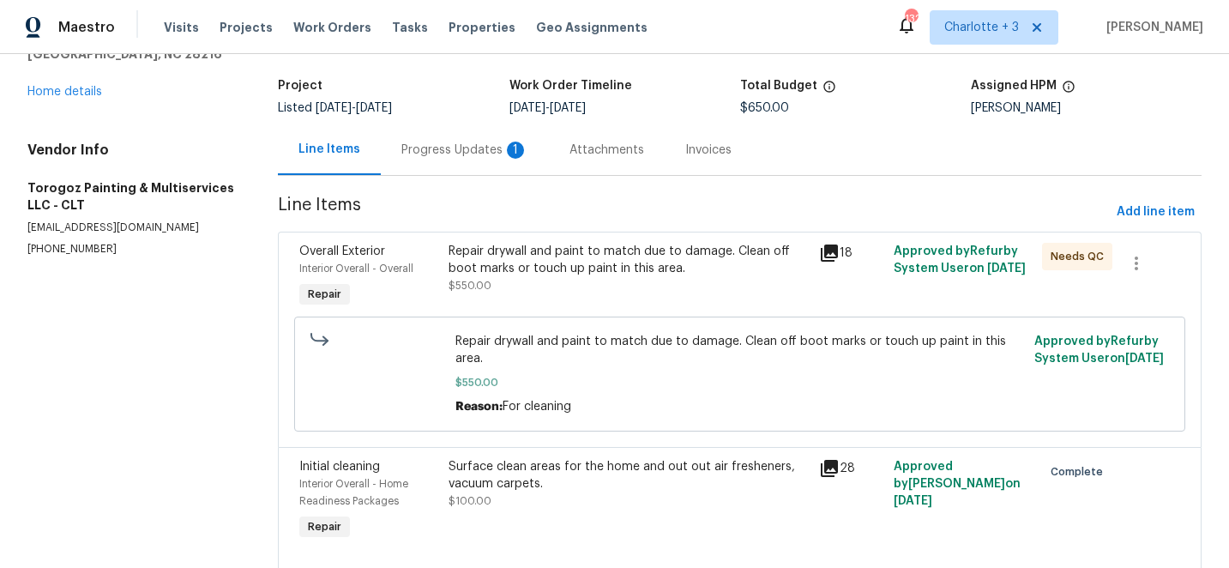
scroll to position [136, 0]
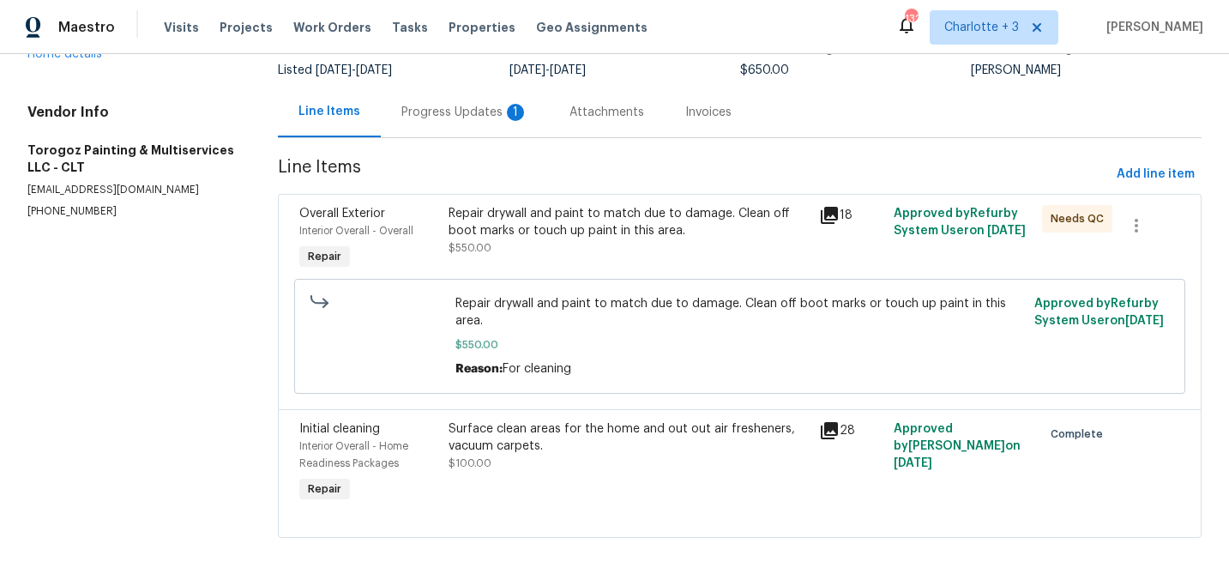
click at [472, 108] on div "Progress Updates 1" at bounding box center [464, 112] width 127 height 17
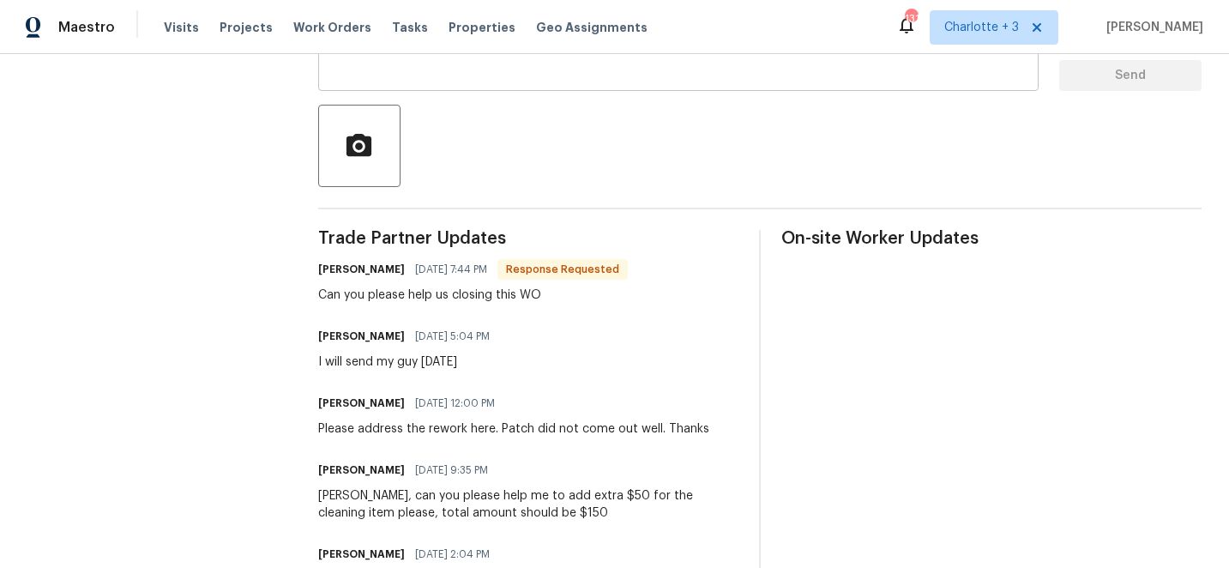
scroll to position [343, 0]
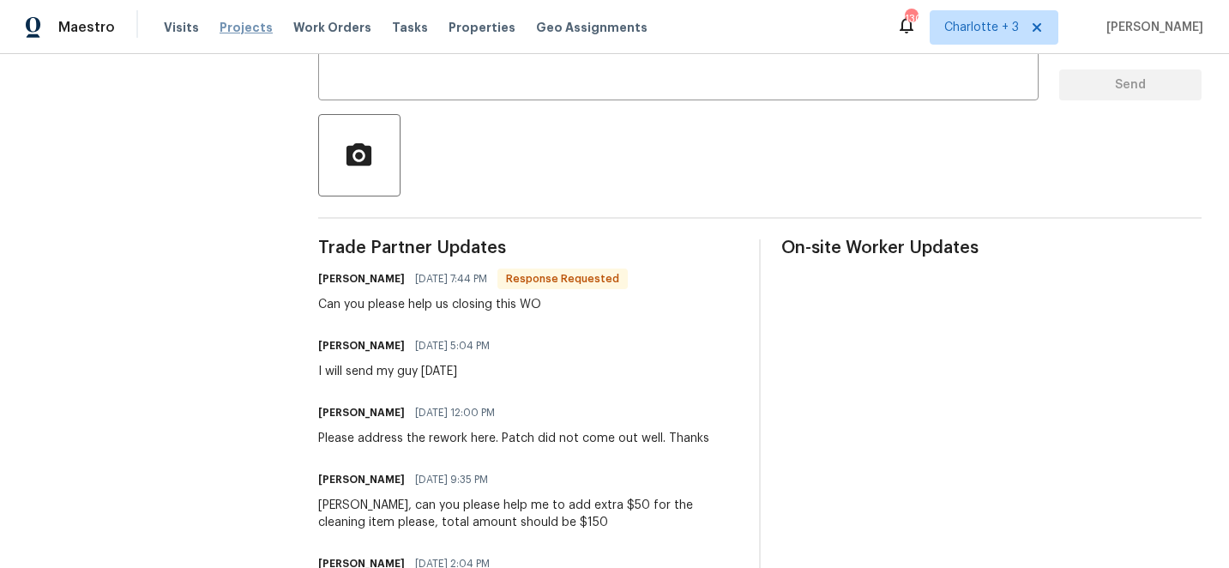
click at [241, 32] on span "Projects" at bounding box center [246, 27] width 53 height 17
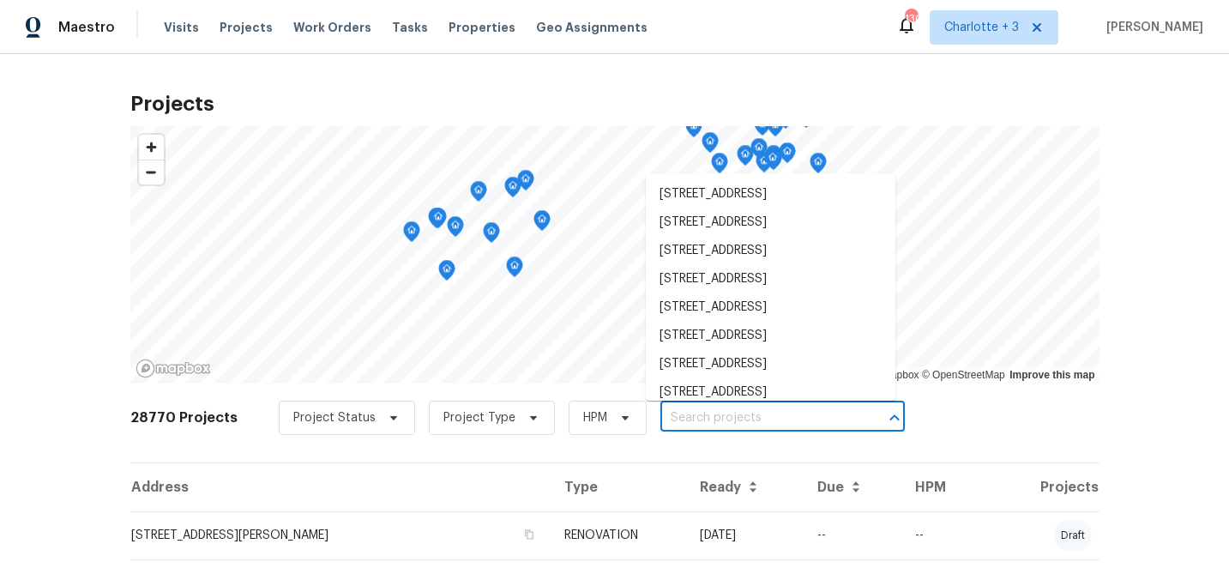
click at [684, 413] on input "text" at bounding box center [758, 418] width 196 height 27
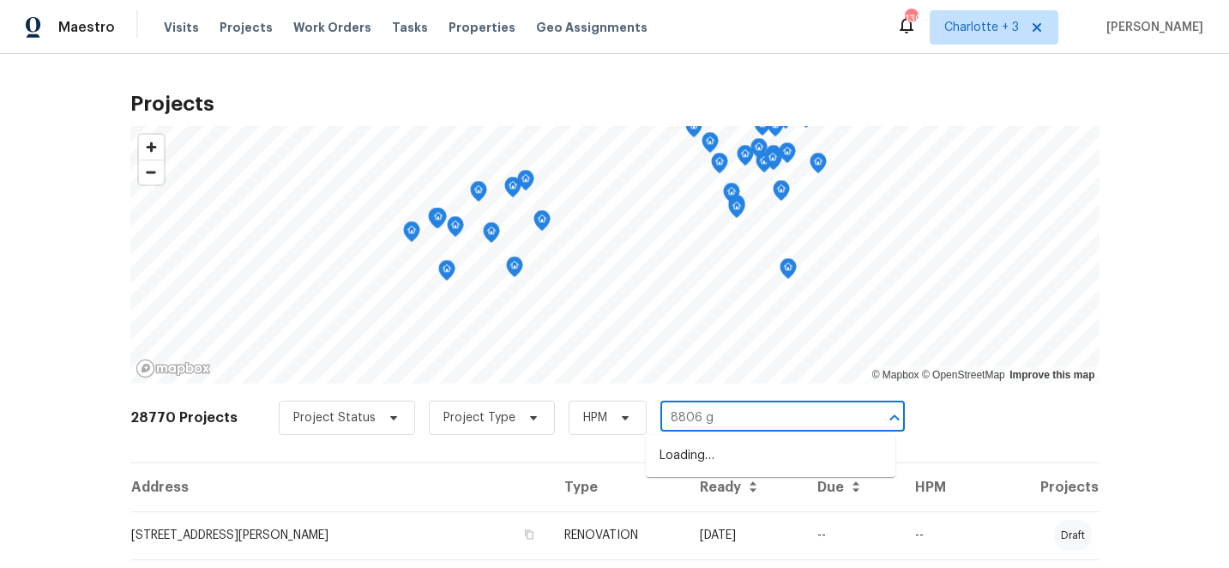
type input "8806 gl"
click at [703, 455] on li "8806 Glenside St, Huntersville, NC 28078" at bounding box center [771, 456] width 250 height 28
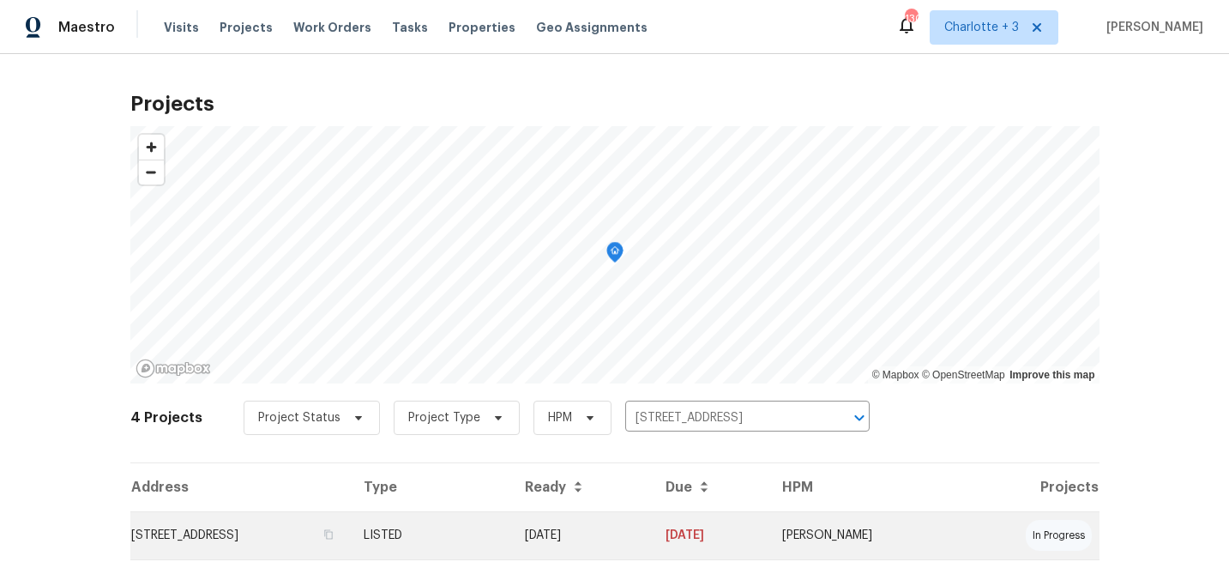
click at [651, 539] on td "07/17/25" at bounding box center [581, 535] width 140 height 48
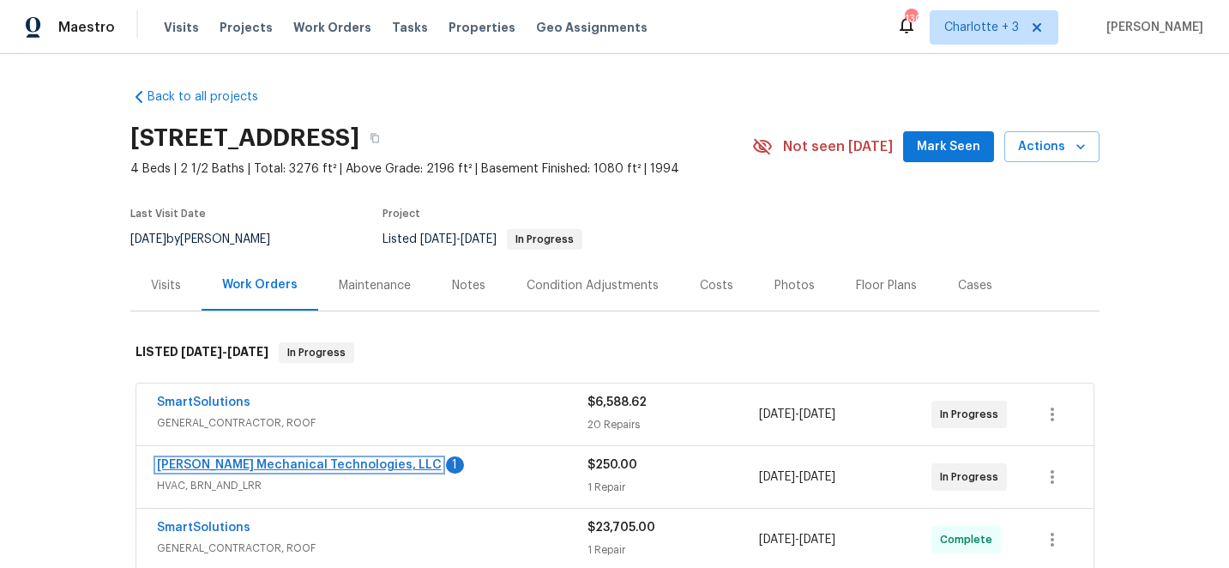
click at [243, 462] on link "Johnson's Mechanical Technologies, LLC" at bounding box center [299, 465] width 285 height 12
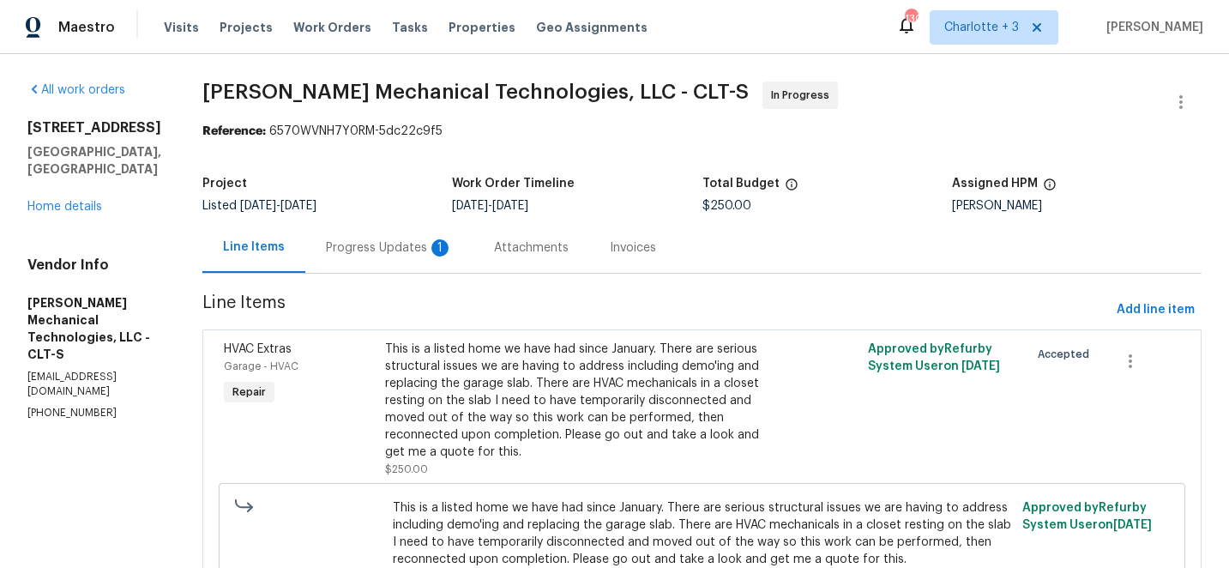
click at [413, 243] on div "Progress Updates 1" at bounding box center [389, 247] width 127 height 17
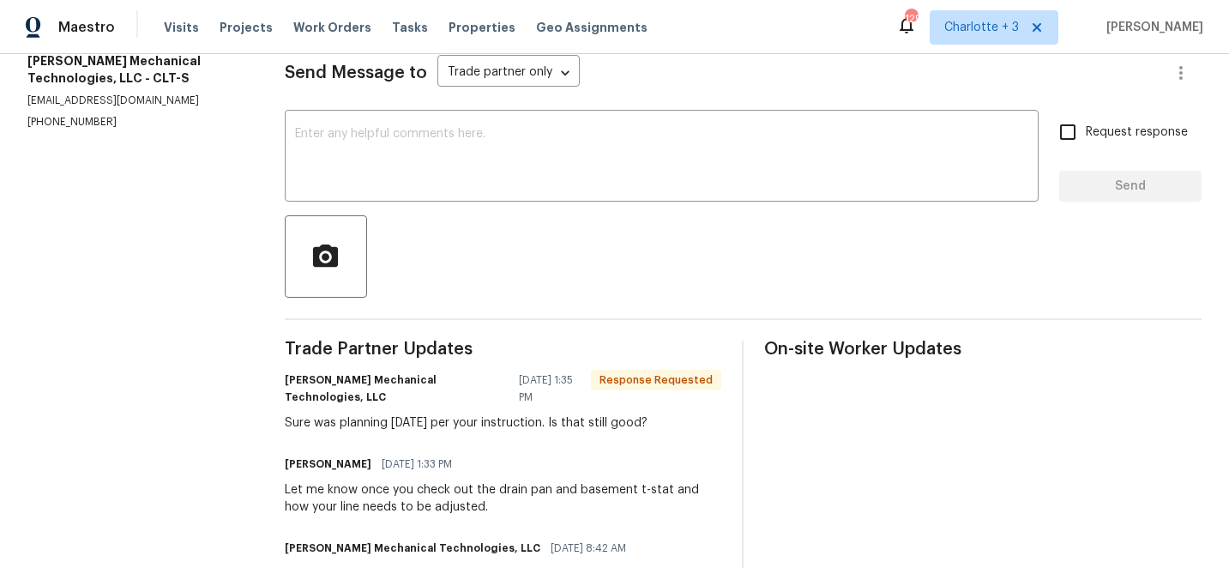
scroll to position [246, 0]
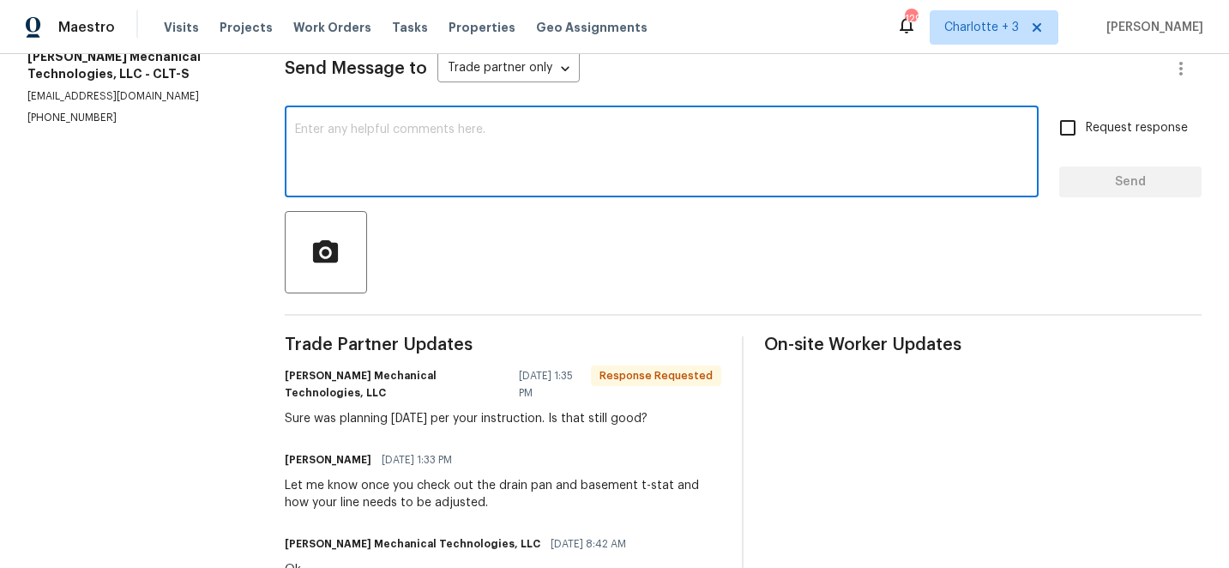
click at [486, 129] on textarea at bounding box center [661, 153] width 733 height 60
type textarea "Yes sir"
click at [1172, 184] on span "Send" at bounding box center [1130, 182] width 115 height 21
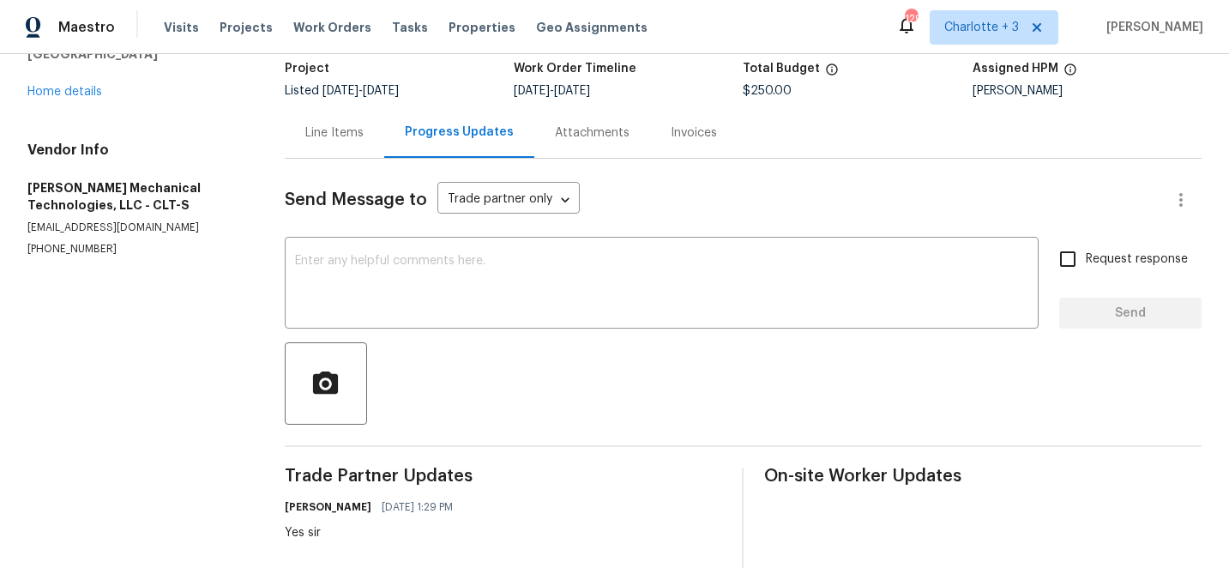
scroll to position [0, 0]
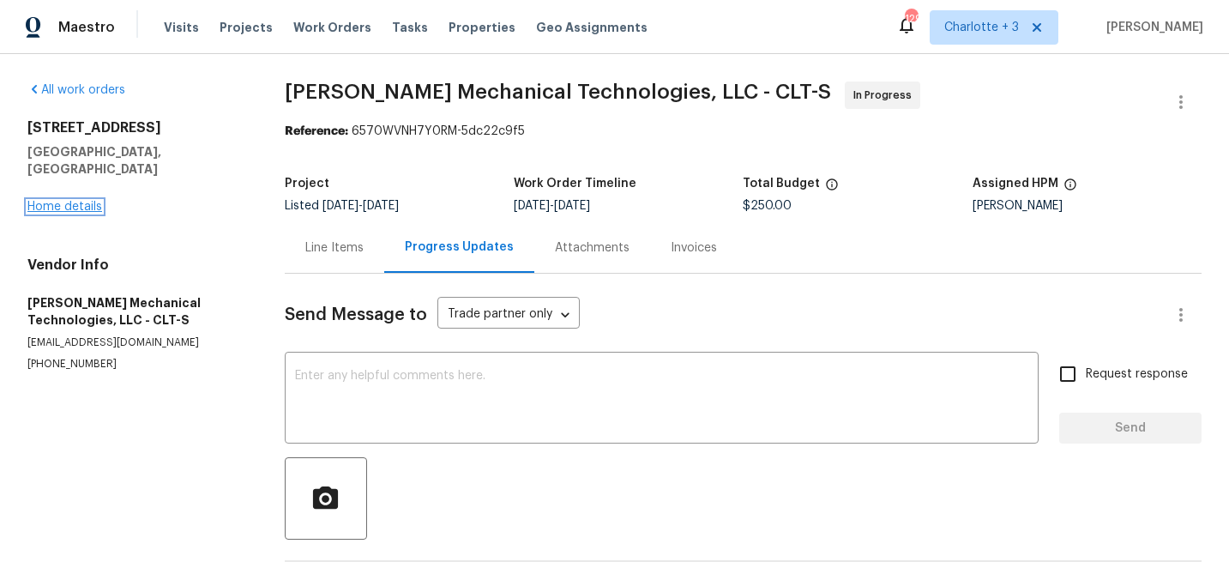
click at [65, 201] on link "Home details" at bounding box center [64, 207] width 75 height 12
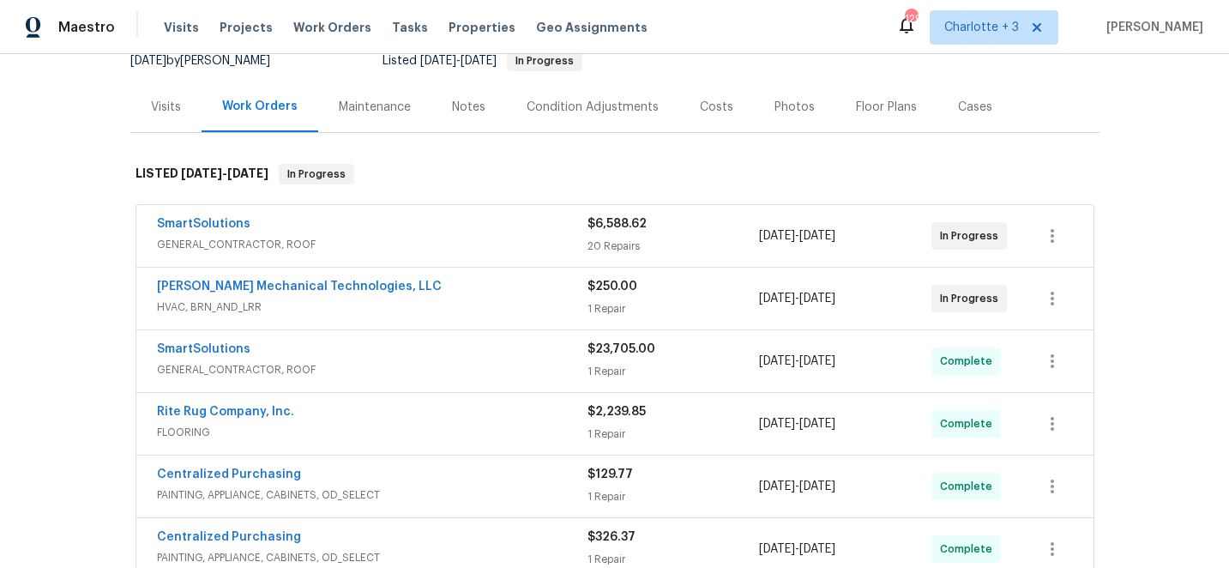
scroll to position [173, 0]
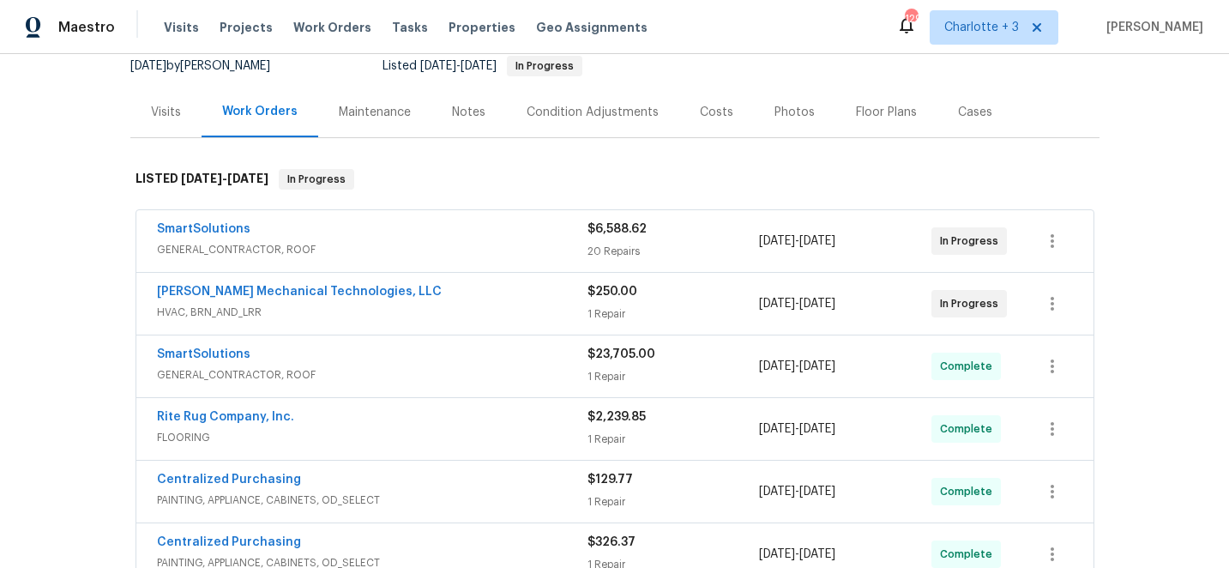
click at [780, 109] on div "Photos" at bounding box center [794, 112] width 40 height 17
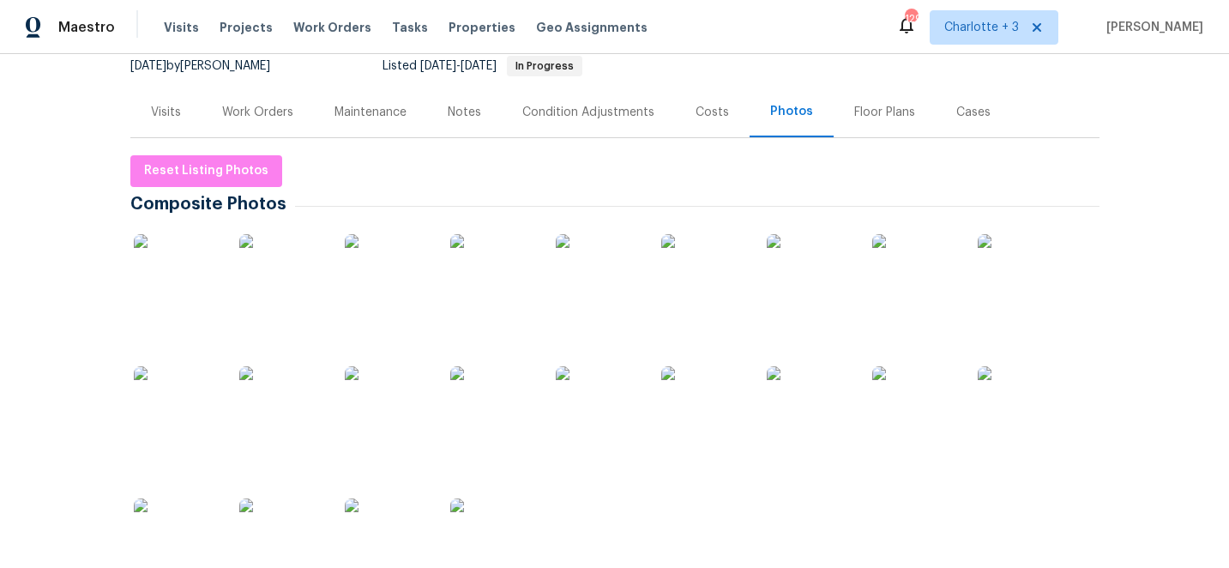
click at [256, 111] on div "Work Orders" at bounding box center [257, 112] width 71 height 17
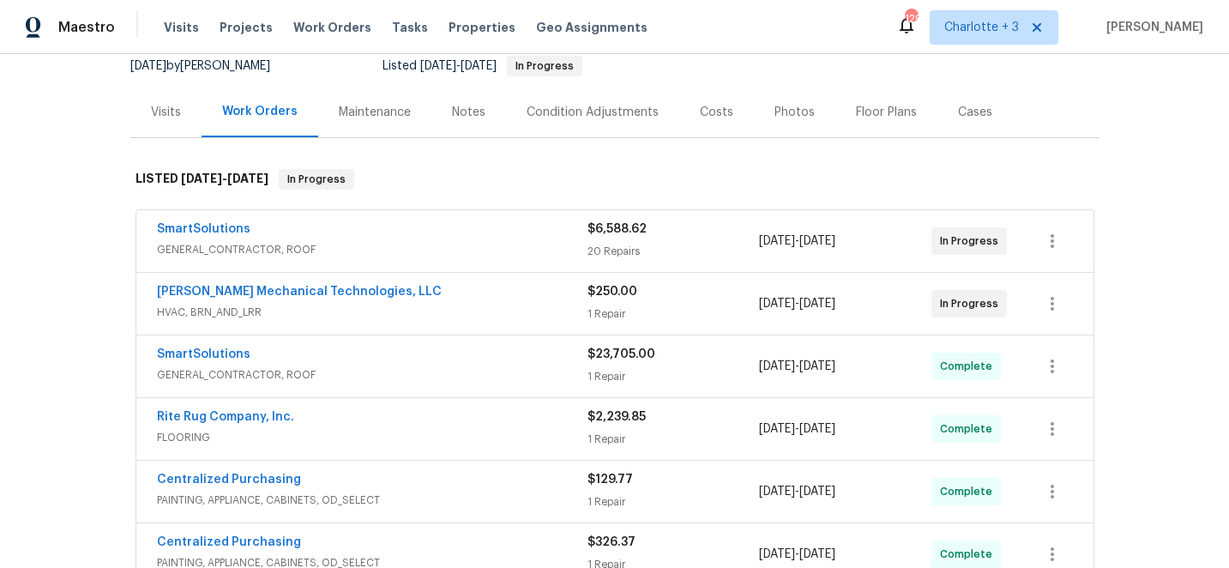
click at [709, 112] on div "Costs" at bounding box center [716, 112] width 33 height 17
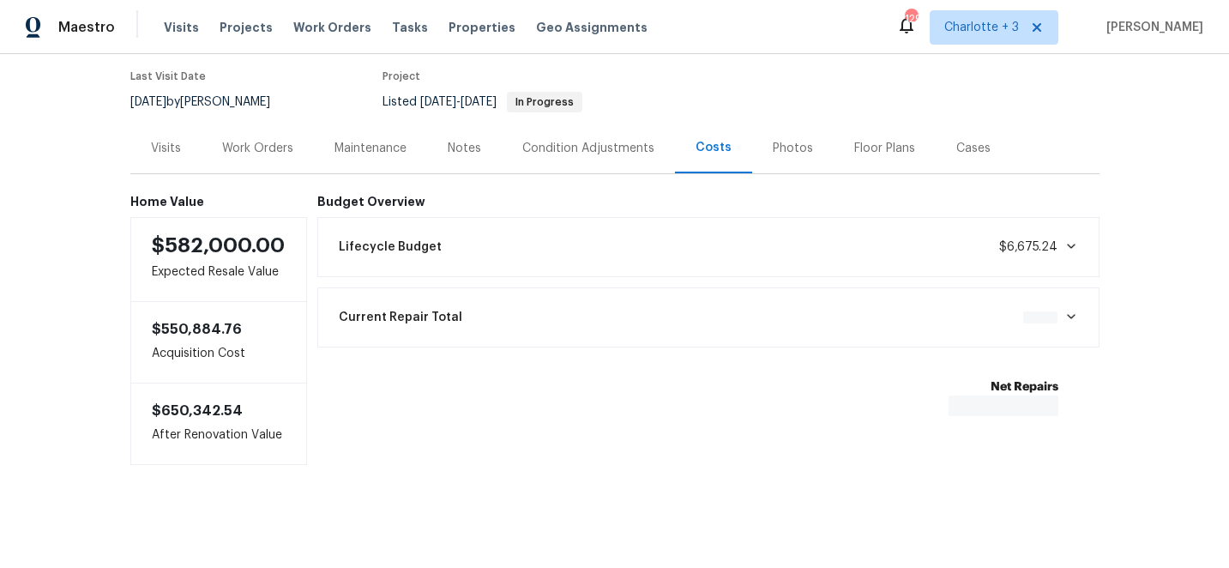
scroll to position [138, 0]
click at [269, 148] on div "Work Orders" at bounding box center [257, 148] width 71 height 17
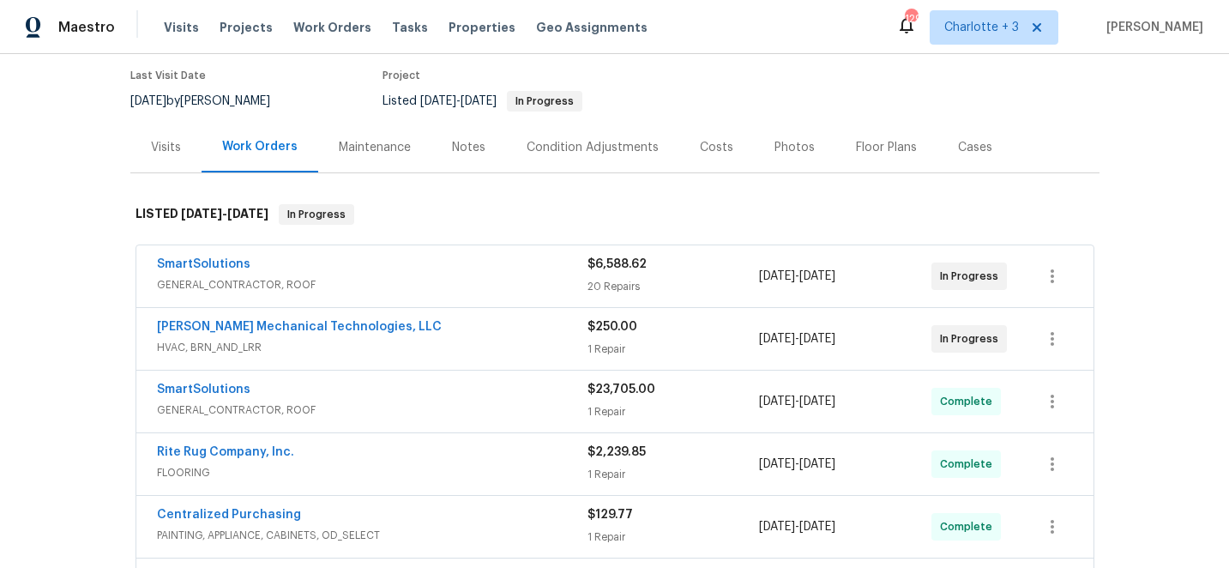
scroll to position [173, 0]
